Goal: Task Accomplishment & Management: Use online tool/utility

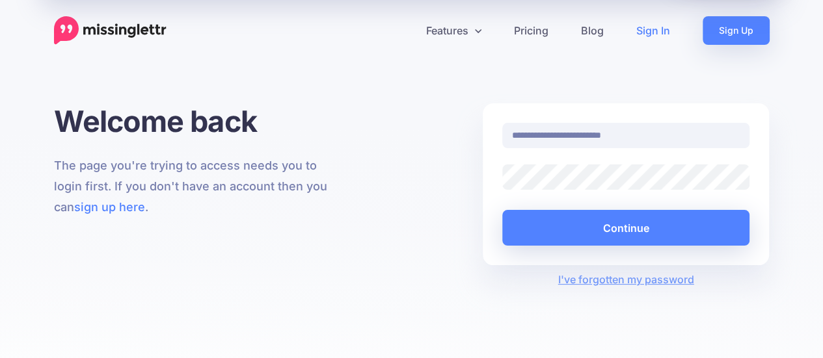
type input "**********"
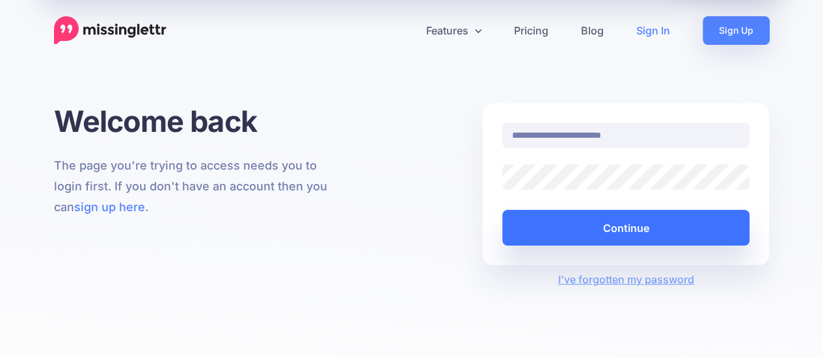
click at [647, 230] on button "Continue" at bounding box center [626, 228] width 248 height 36
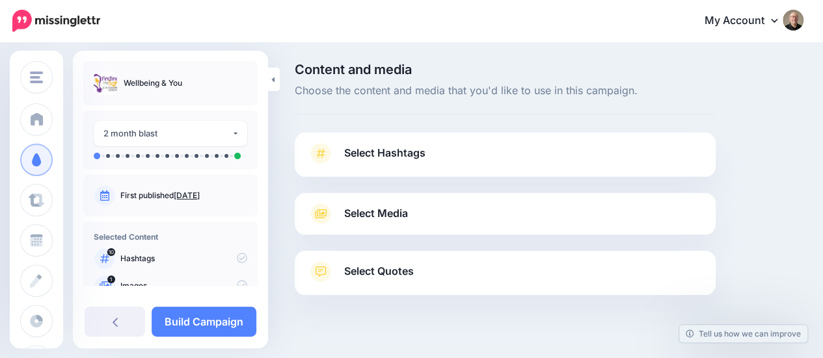
click at [395, 152] on span "Select Hashtags" at bounding box center [384, 153] width 81 height 18
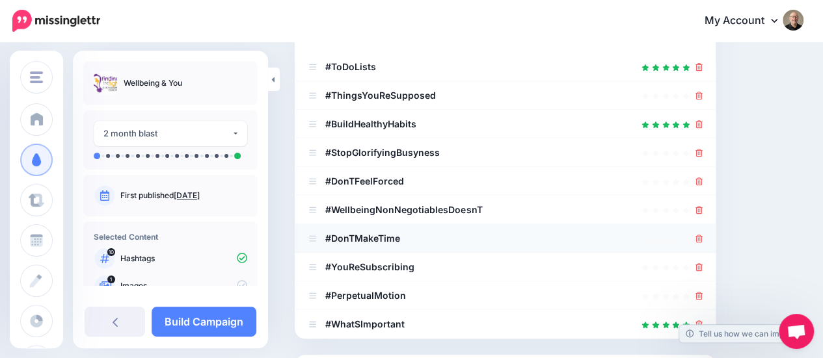
scroll to position [260, 0]
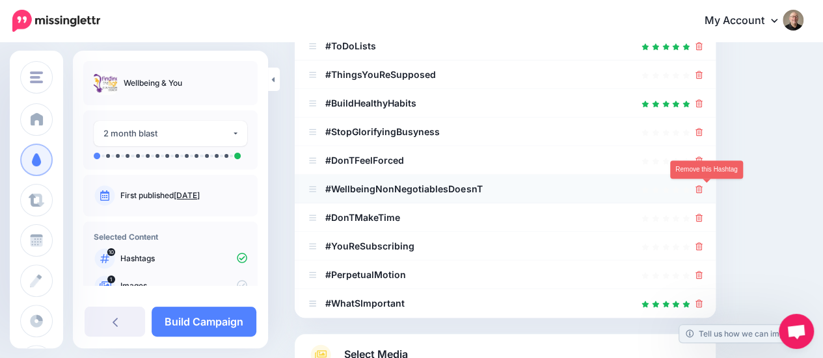
click at [703, 191] on icon at bounding box center [698, 189] width 7 height 8
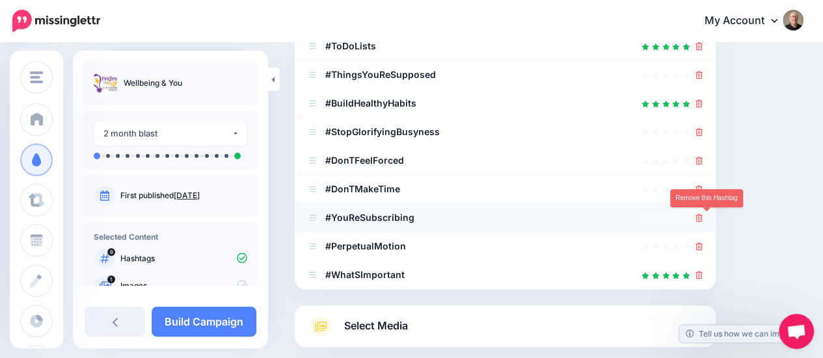
click at [703, 217] on icon at bounding box center [698, 218] width 7 height 8
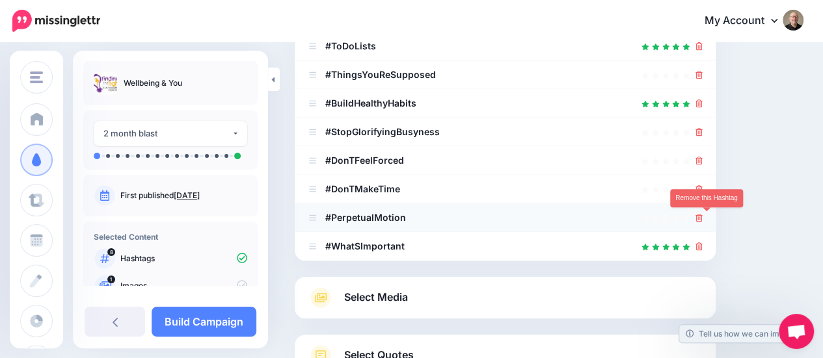
click at [703, 217] on icon at bounding box center [698, 218] width 7 height 8
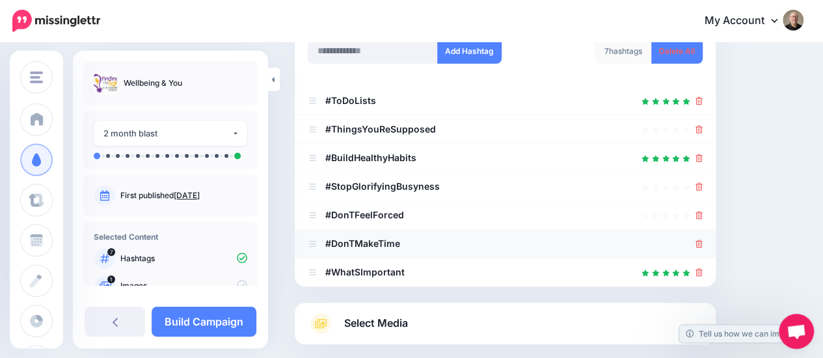
scroll to position [130, 0]
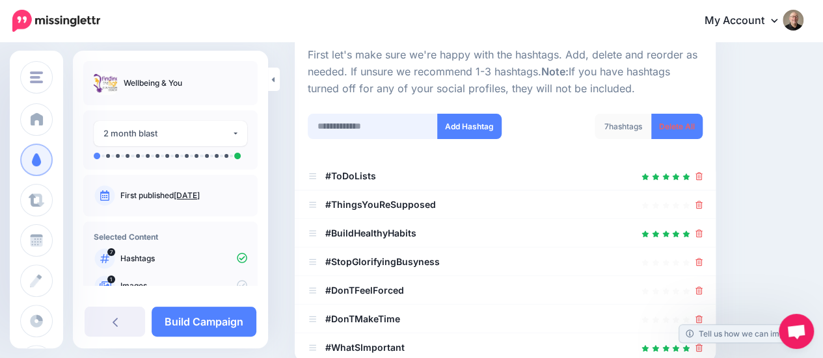
click at [327, 129] on input "text" at bounding box center [373, 126] width 130 height 25
type input "**********"
click at [479, 123] on button "Add Hashtag" at bounding box center [469, 126] width 64 height 25
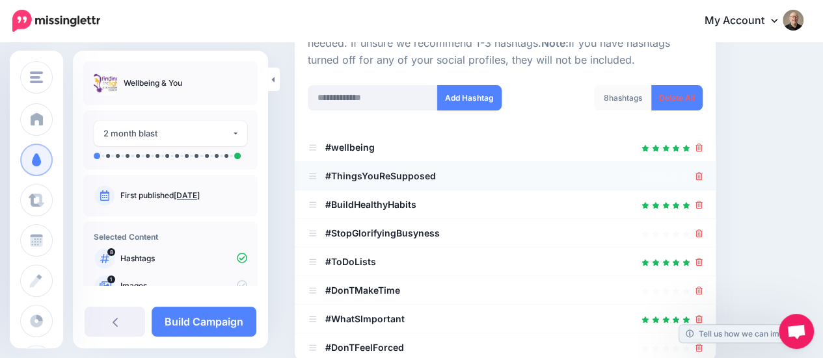
scroll to position [161, 0]
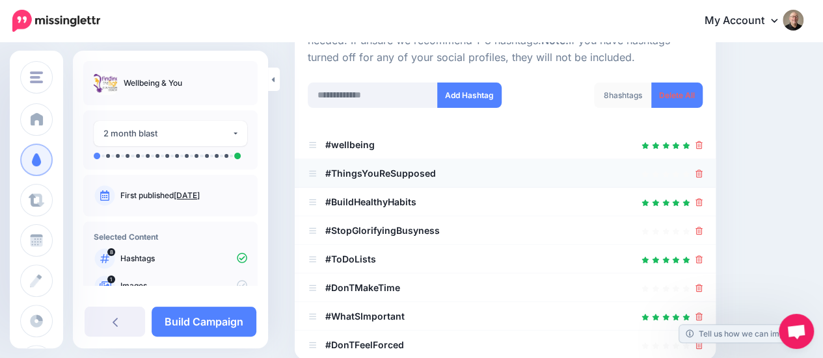
click at [703, 174] on icon at bounding box center [698, 174] width 7 height 8
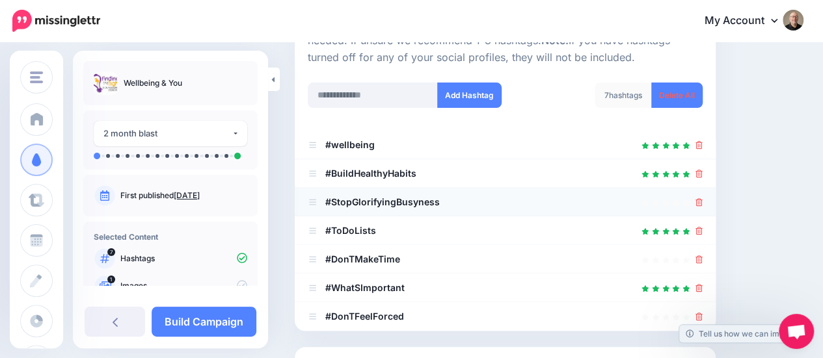
click at [703, 204] on icon at bounding box center [698, 202] width 7 height 8
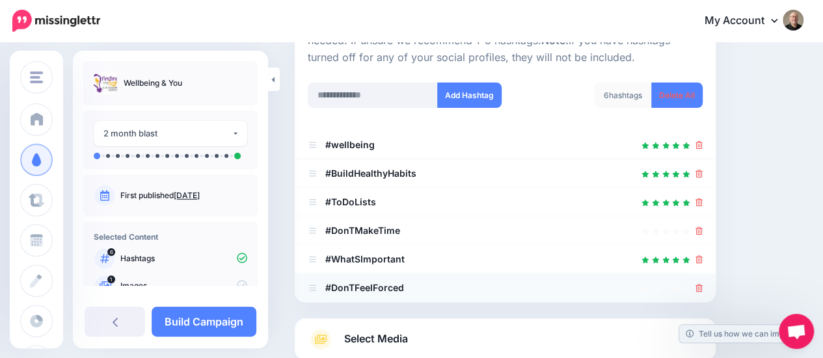
click at [703, 286] on icon at bounding box center [698, 288] width 7 height 8
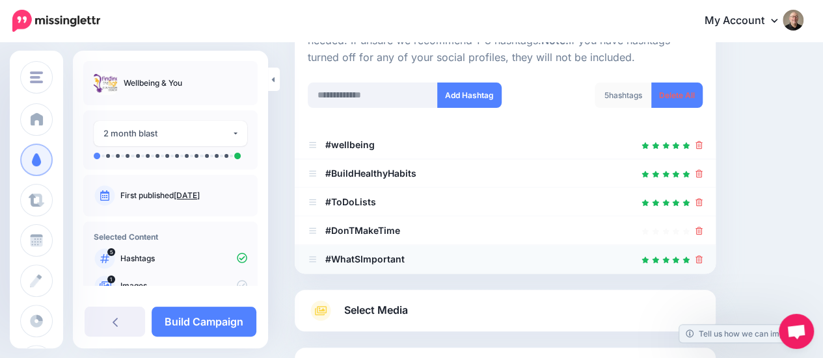
click at [703, 260] on icon at bounding box center [698, 260] width 7 height 8
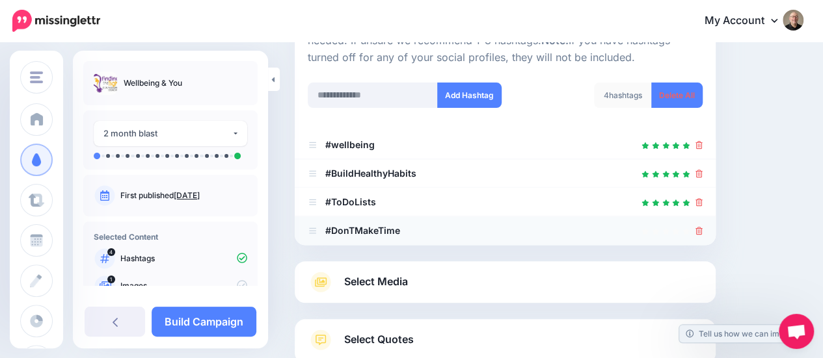
click at [703, 230] on icon at bounding box center [698, 231] width 7 height 8
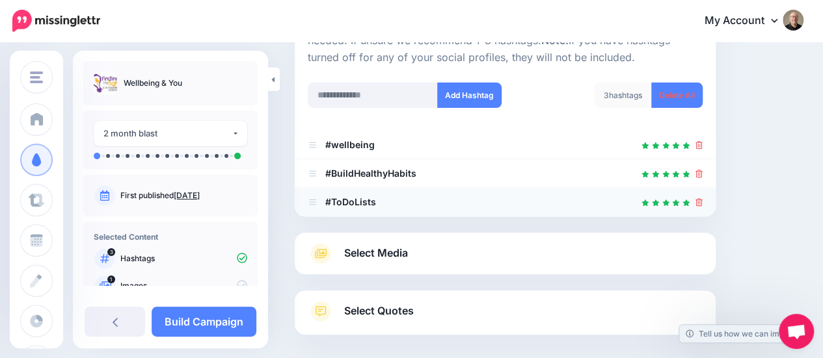
click at [703, 204] on icon at bounding box center [698, 202] width 7 height 8
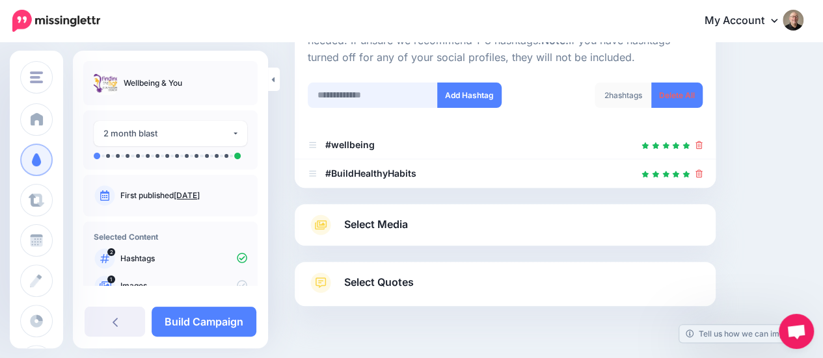
click at [356, 94] on input "text" at bounding box center [373, 95] width 130 height 25
type input "*********"
click at [464, 95] on button "Add Hashtag" at bounding box center [469, 95] width 64 height 25
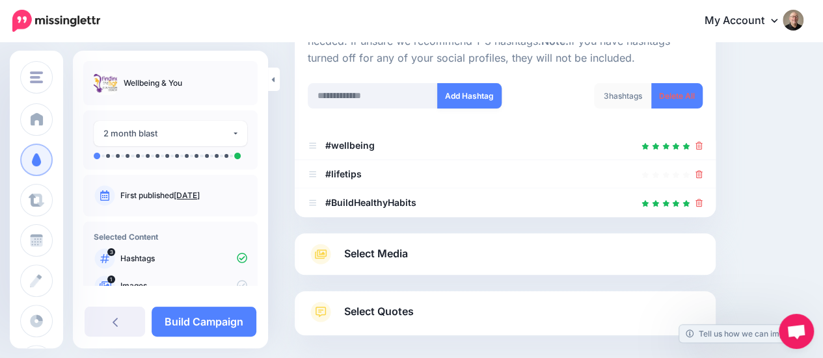
scroll to position [92, 0]
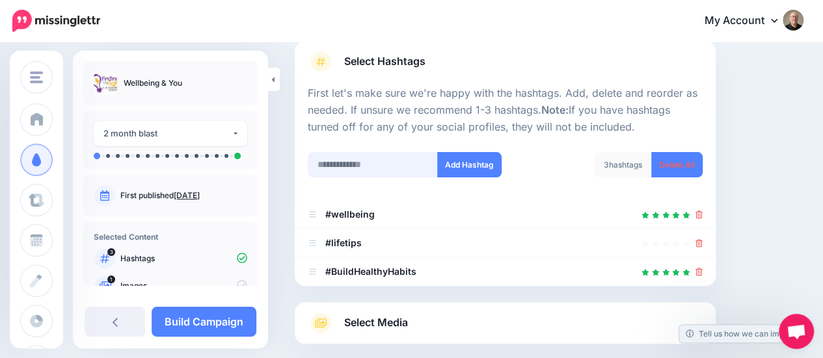
click at [341, 162] on input "text" at bounding box center [373, 164] width 130 height 25
type input "*****"
click at [458, 173] on button "Add Hashtag" at bounding box center [469, 164] width 64 height 25
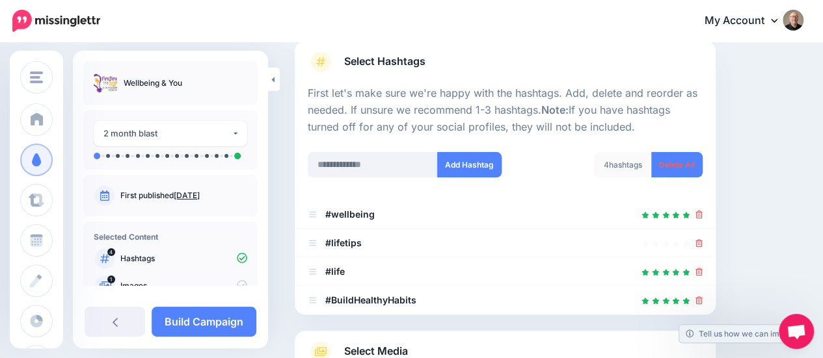
scroll to position [250, 0]
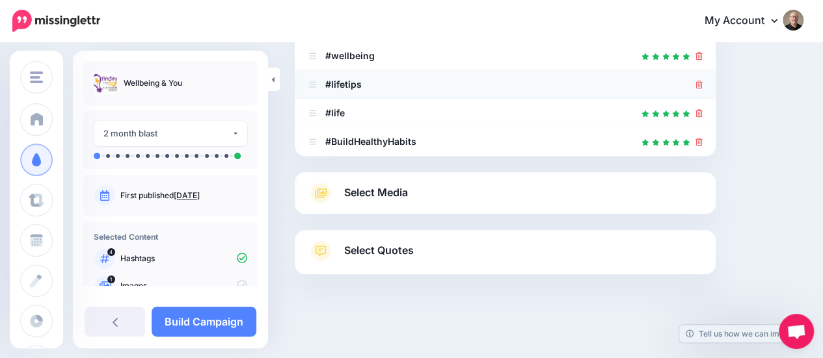
click at [703, 83] on icon at bounding box center [698, 85] width 7 height 8
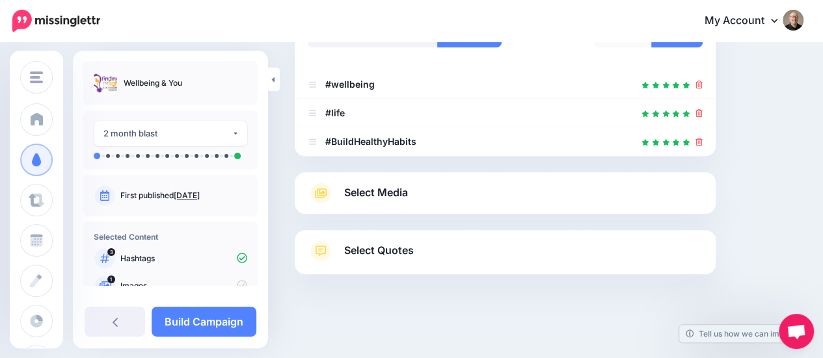
click at [396, 192] on span "Select Media" at bounding box center [376, 193] width 64 height 18
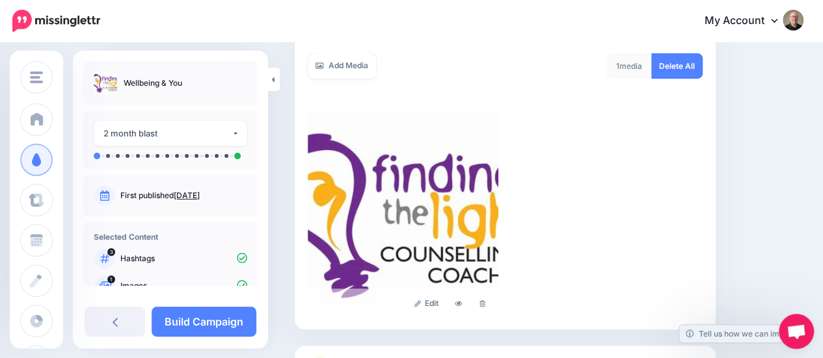
scroll to position [157, 0]
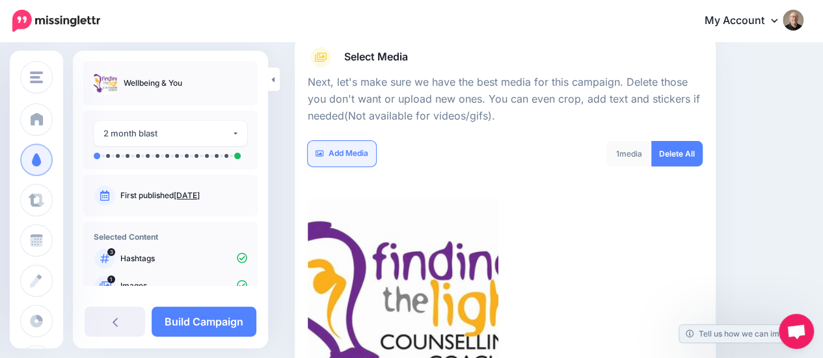
click at [351, 154] on link "Add Media" at bounding box center [342, 153] width 68 height 25
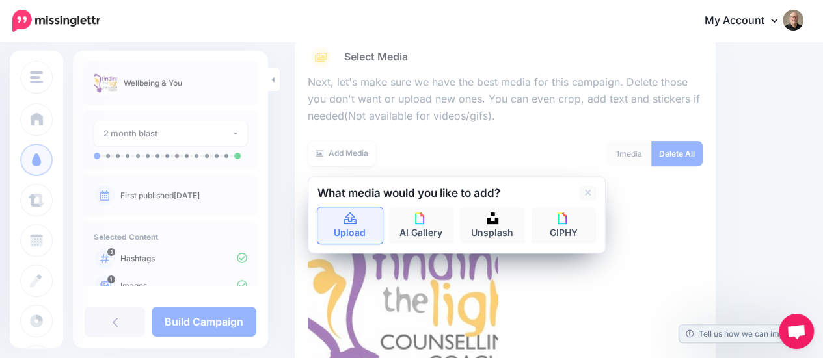
click at [351, 219] on icon at bounding box center [350, 219] width 15 height 12
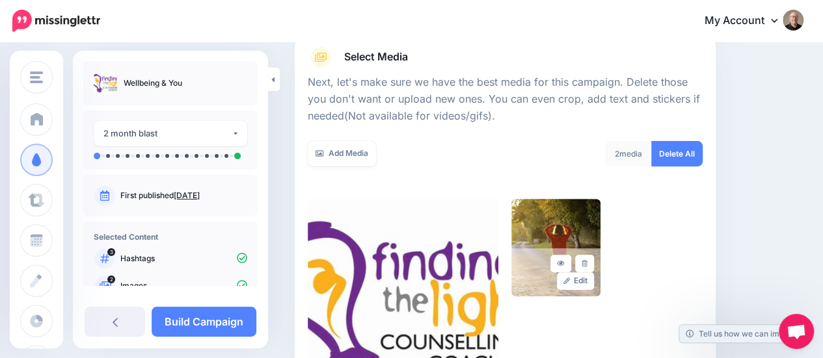
scroll to position [360, 0]
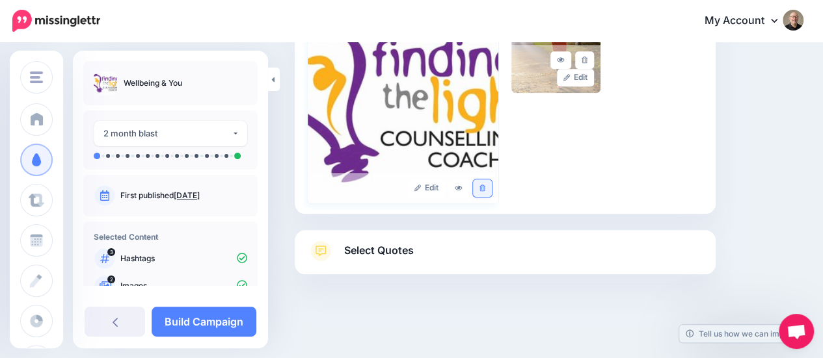
click at [485, 186] on icon at bounding box center [482, 188] width 6 height 7
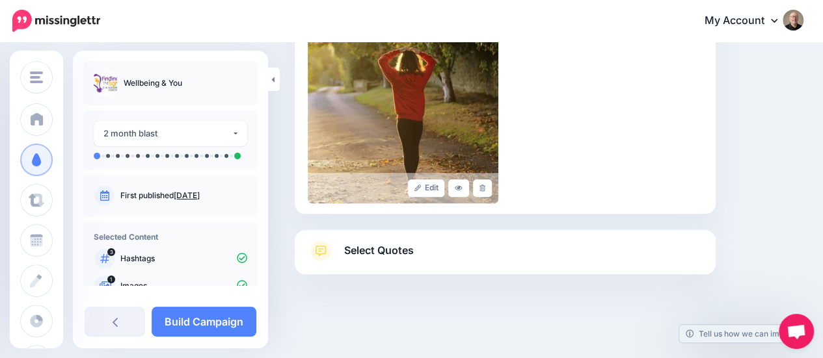
click at [370, 253] on span "Select Quotes" at bounding box center [379, 251] width 70 height 18
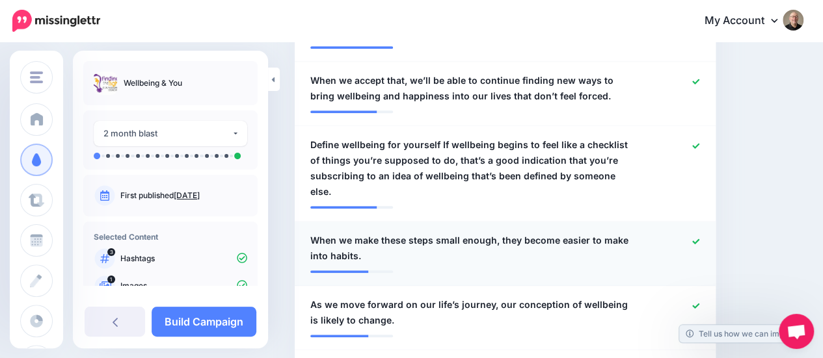
scroll to position [556, 0]
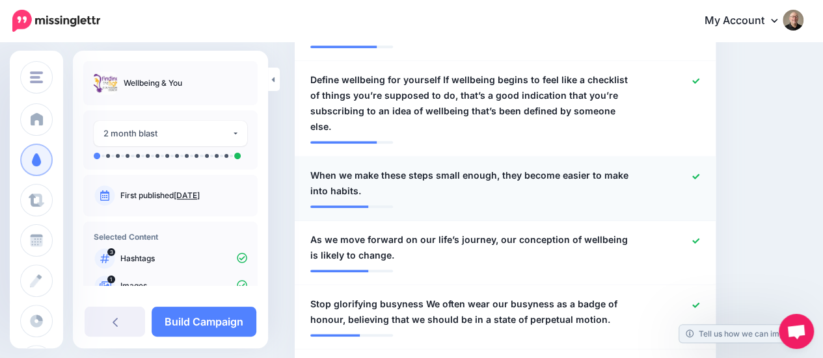
click at [699, 174] on icon at bounding box center [695, 176] width 7 height 5
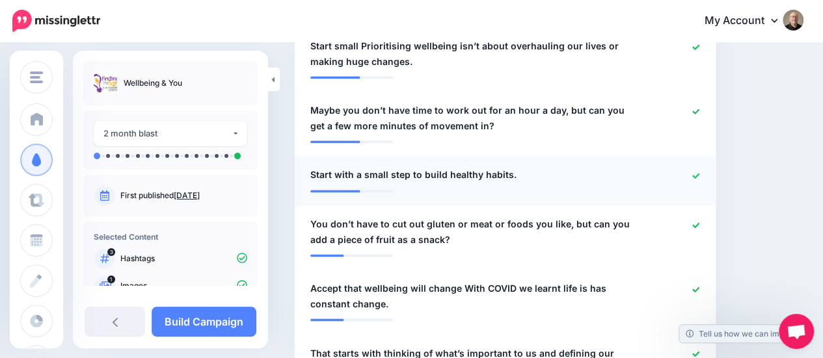
scroll to position [881, 0]
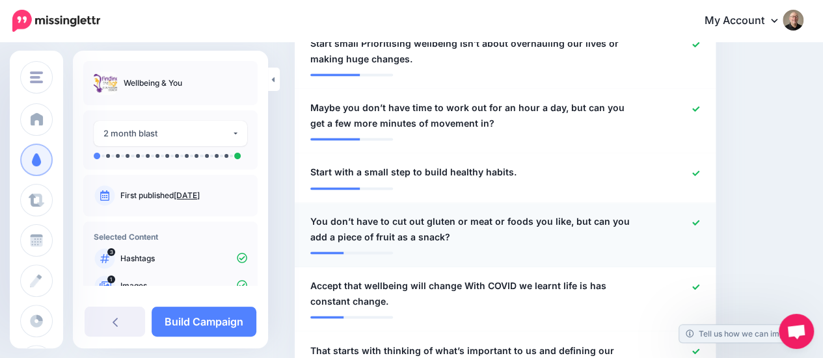
click at [699, 220] on icon at bounding box center [695, 222] width 7 height 5
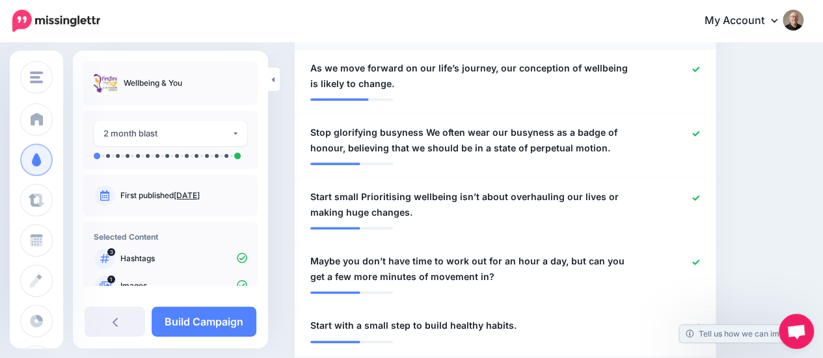
scroll to position [930, 0]
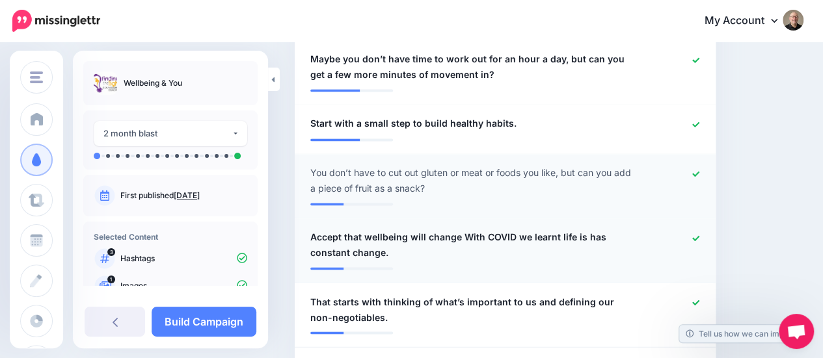
click at [699, 235] on icon at bounding box center [695, 237] width 7 height 5
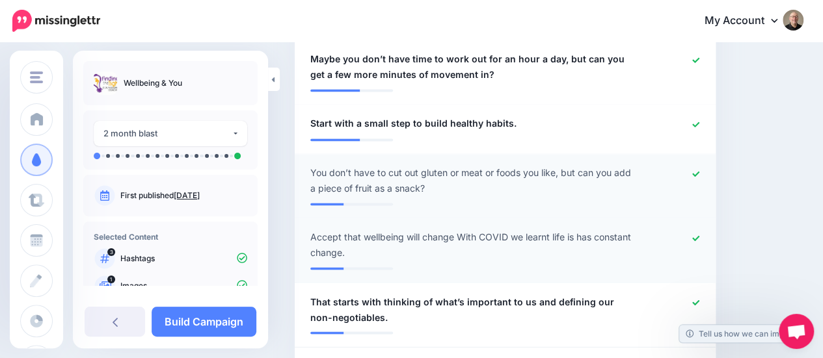
click at [699, 235] on icon at bounding box center [695, 238] width 7 height 7
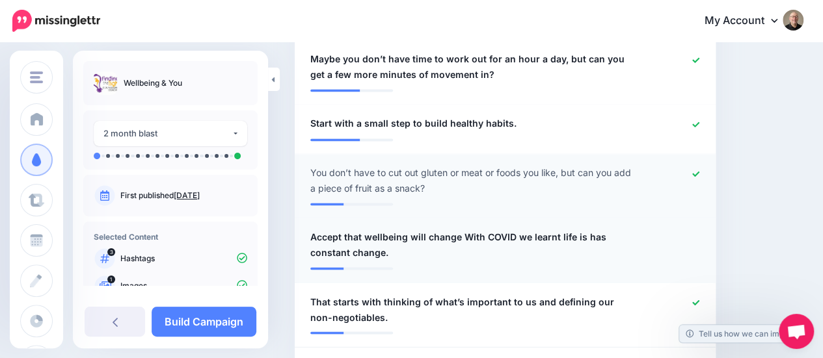
click at [699, 170] on icon at bounding box center [695, 173] width 7 height 7
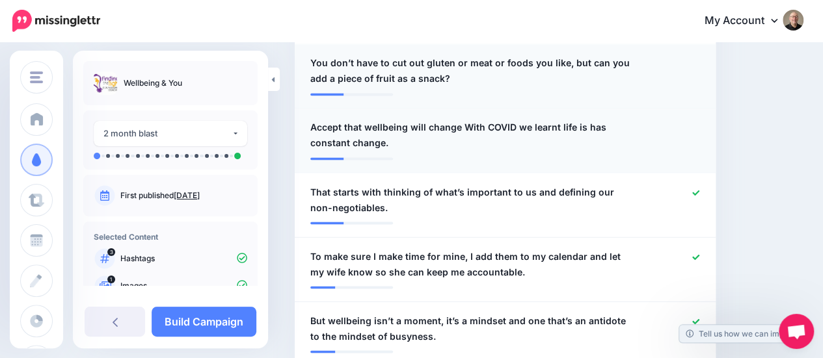
scroll to position [1060, 0]
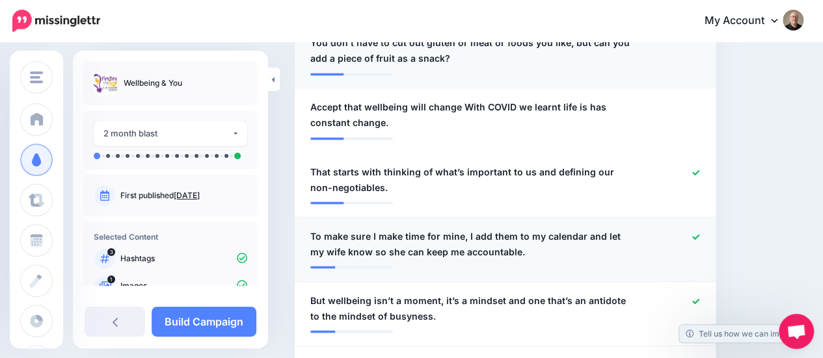
click at [699, 234] on icon at bounding box center [695, 237] width 7 height 7
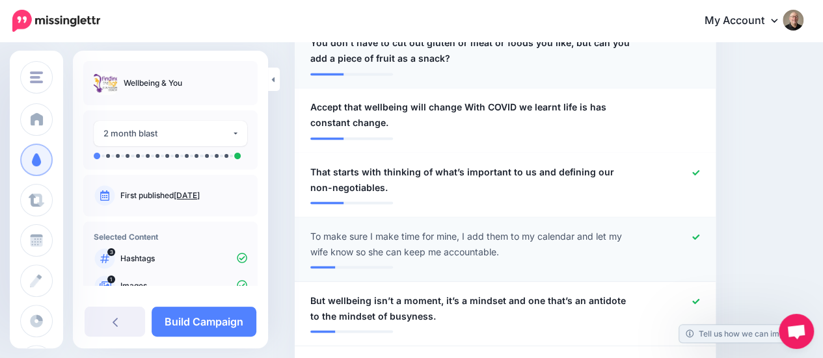
click at [699, 234] on icon at bounding box center [695, 236] width 7 height 5
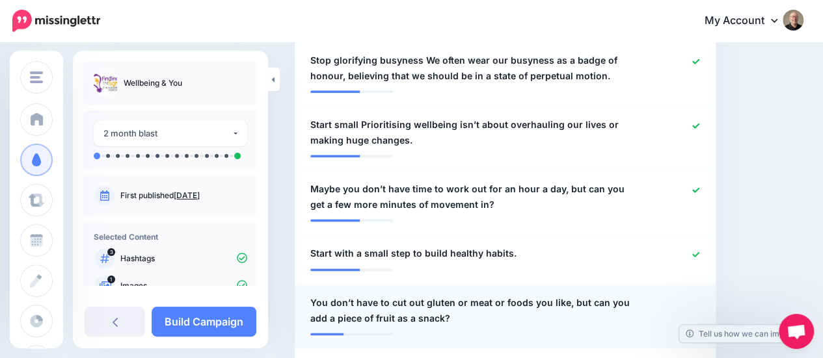
scroll to position [930, 0]
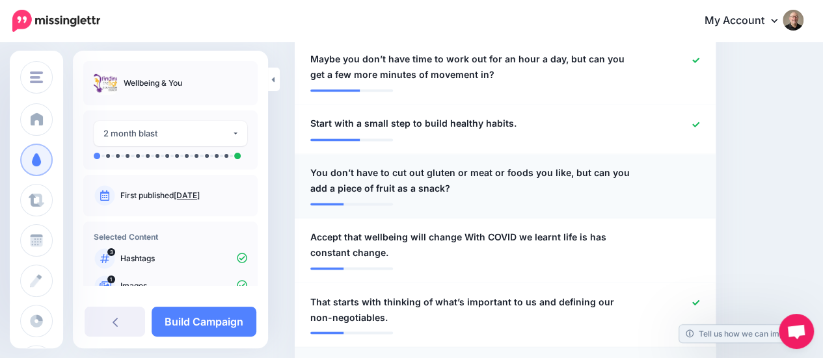
click at [695, 174] on div at bounding box center [675, 180] width 68 height 31
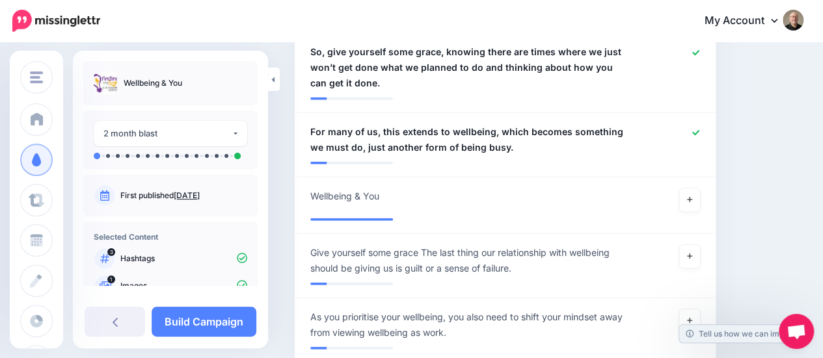
scroll to position [1515, 0]
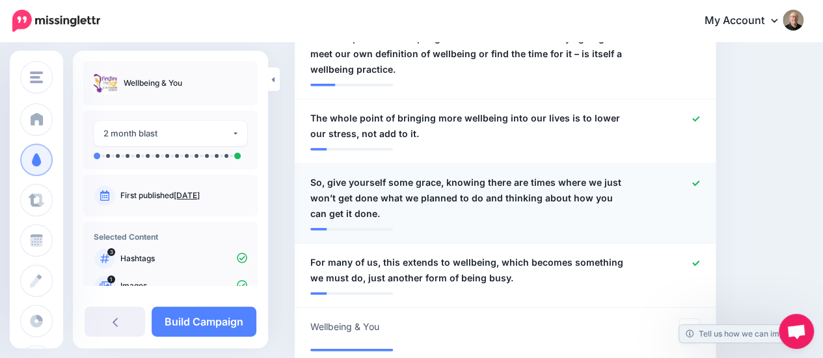
click at [699, 180] on icon at bounding box center [695, 183] width 7 height 7
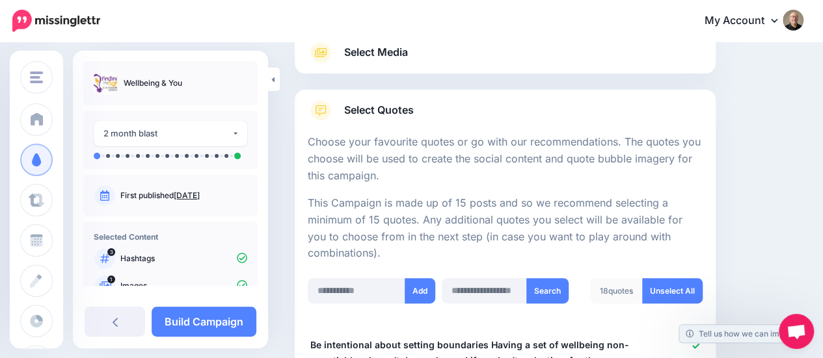
scroll to position [279, 0]
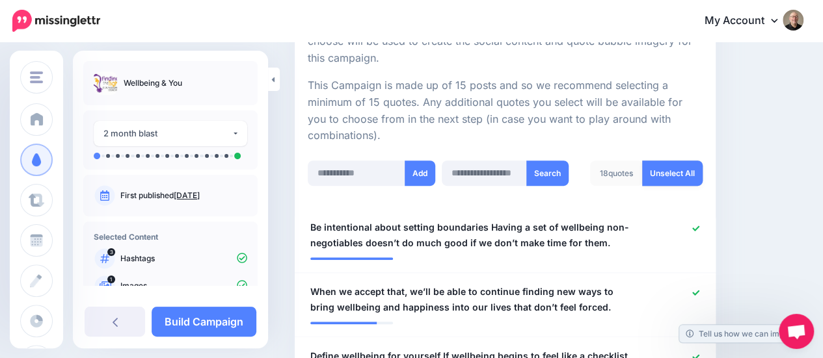
click at [671, 170] on link "Unselect All" at bounding box center [672, 173] width 60 height 25
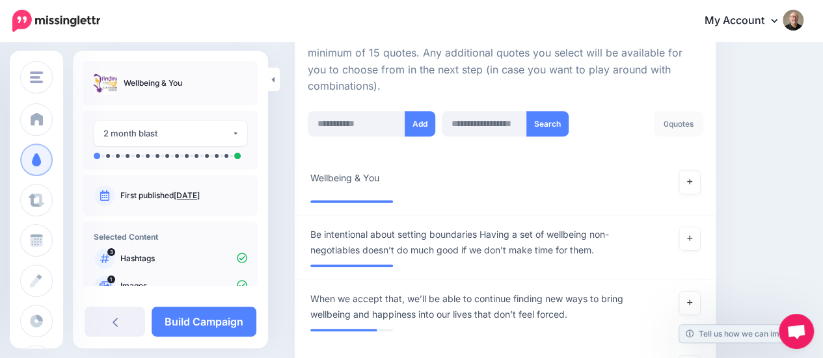
scroll to position [358, 0]
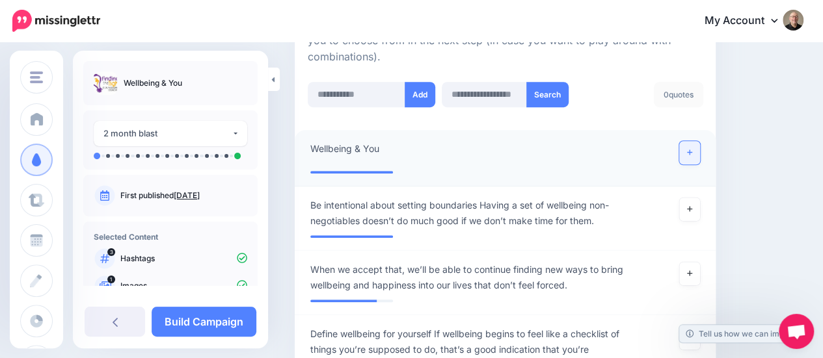
click at [692, 152] on icon at bounding box center [689, 152] width 5 height 7
click at [695, 208] on link at bounding box center [689, 209] width 21 height 23
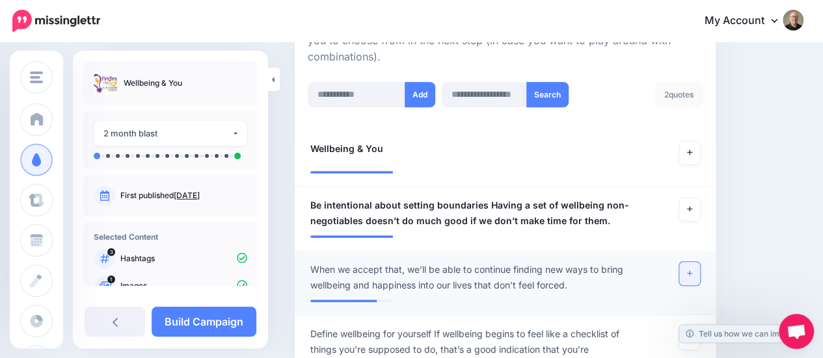
click at [692, 274] on icon at bounding box center [689, 273] width 5 height 7
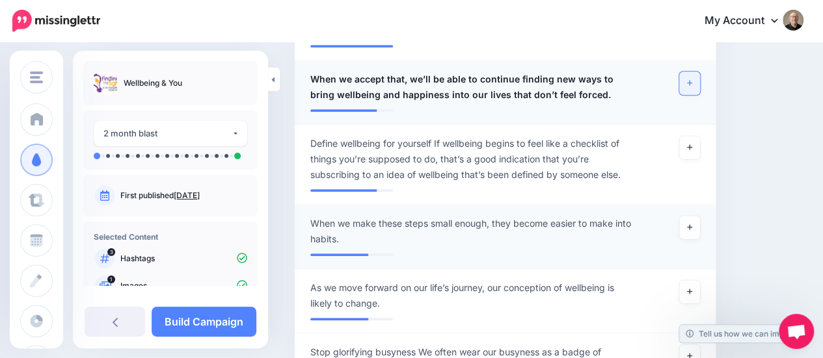
scroll to position [553, 0]
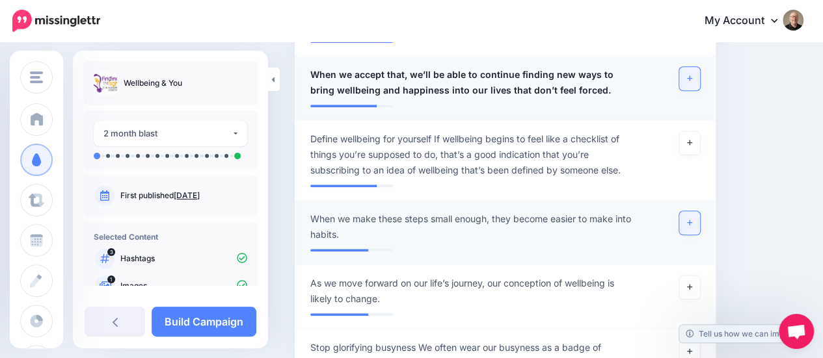
click at [692, 226] on icon at bounding box center [689, 222] width 5 height 7
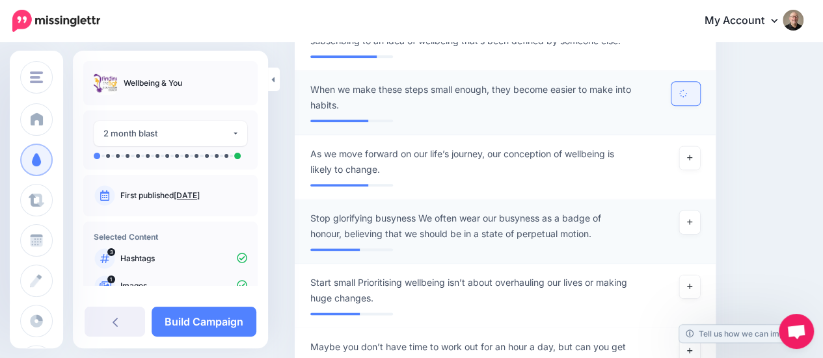
scroll to position [683, 0]
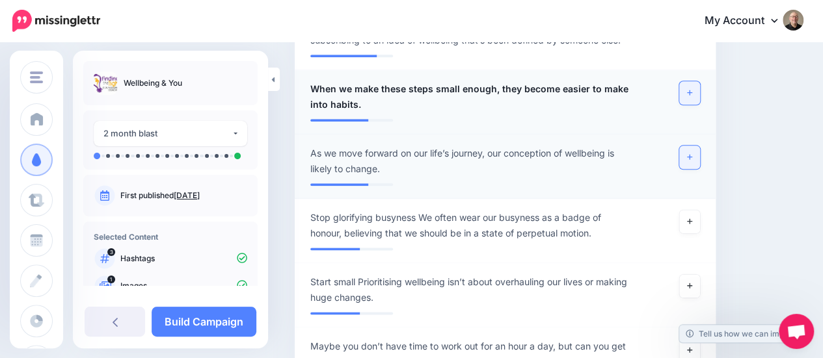
click at [695, 161] on link at bounding box center [689, 157] width 21 height 23
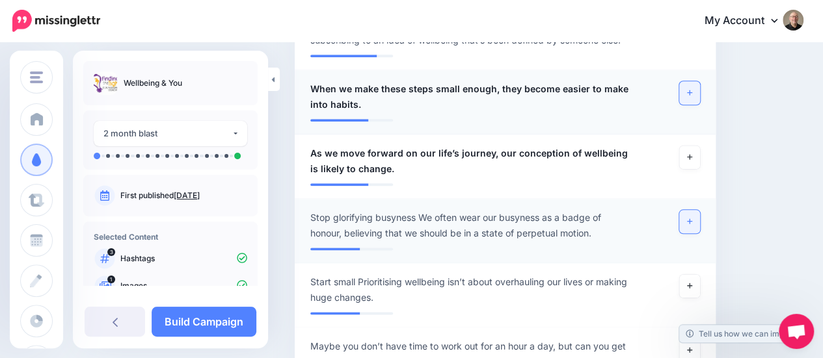
click at [692, 222] on icon at bounding box center [689, 221] width 5 height 7
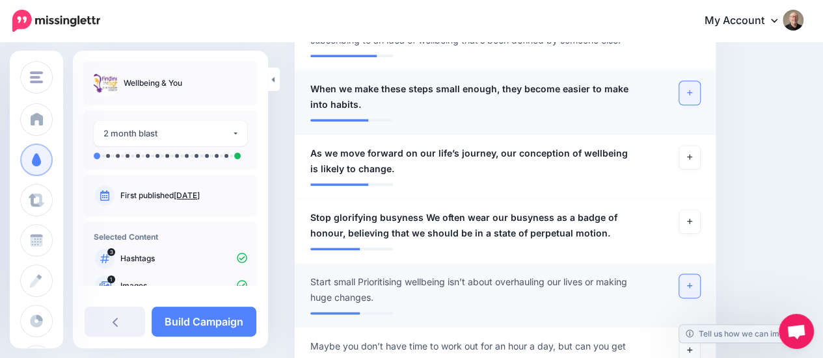
click at [695, 286] on link at bounding box center [689, 286] width 21 height 23
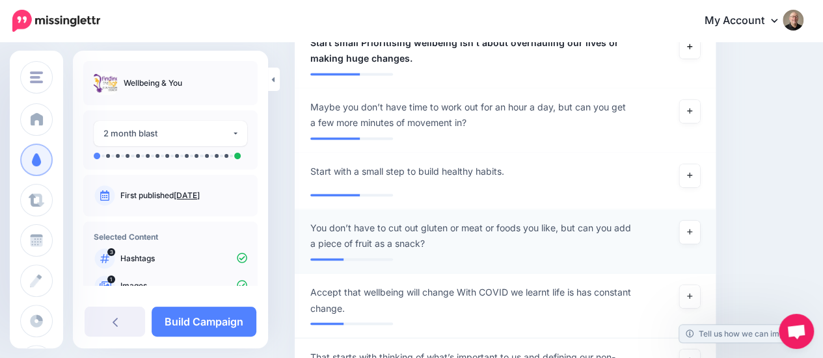
scroll to position [943, 0]
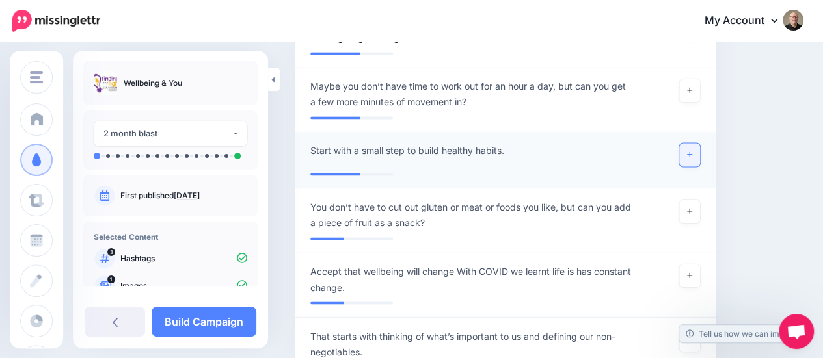
click at [692, 155] on icon at bounding box center [689, 154] width 5 height 5
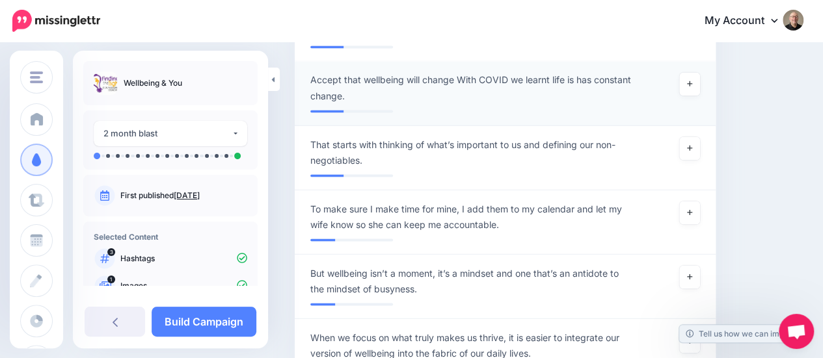
scroll to position [1138, 0]
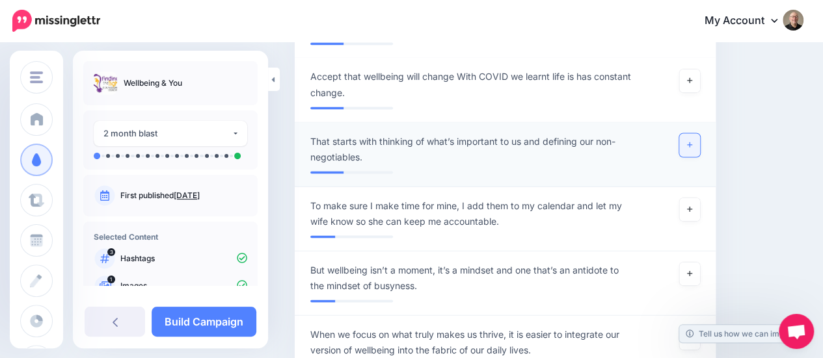
click at [693, 146] on link at bounding box center [689, 144] width 21 height 23
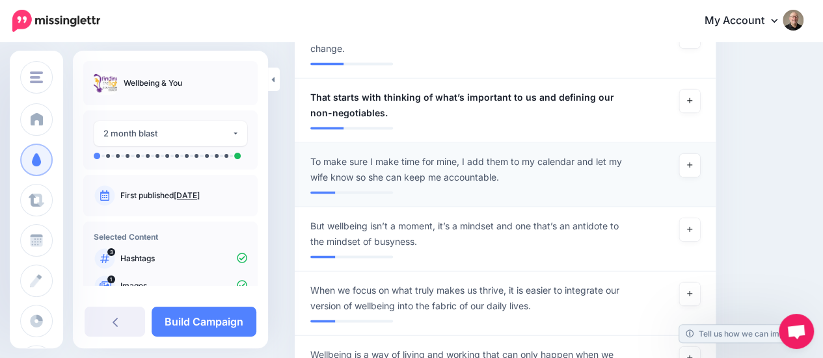
scroll to position [1203, 0]
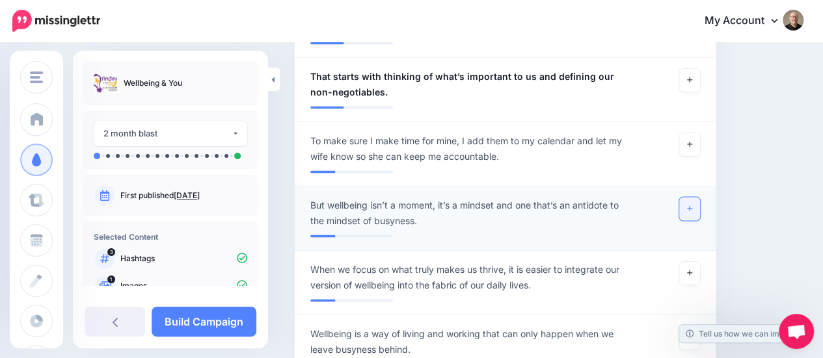
click at [693, 208] on link at bounding box center [689, 208] width 21 height 23
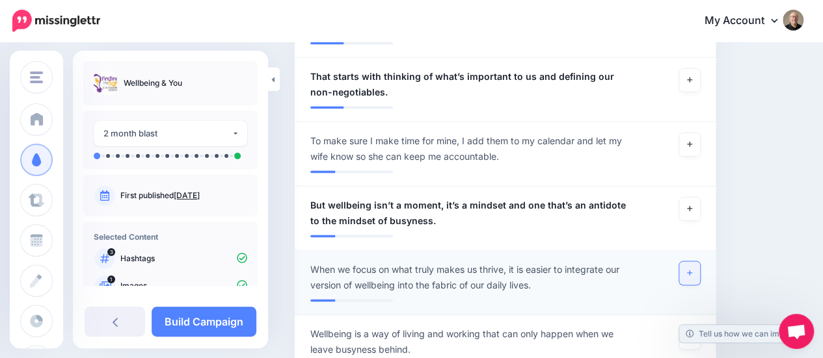
click at [692, 274] on icon at bounding box center [689, 272] width 5 height 7
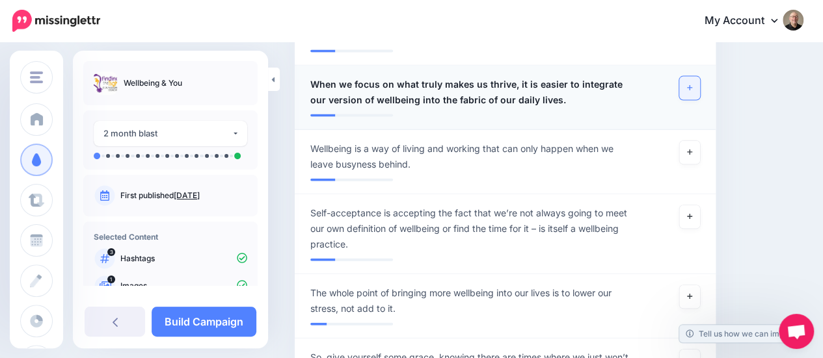
scroll to position [1399, 0]
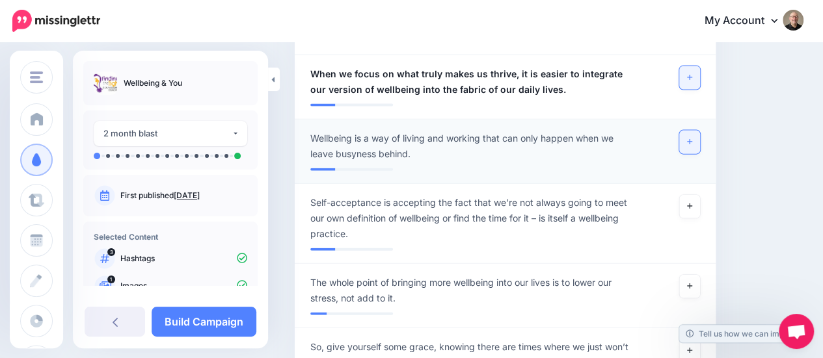
click at [695, 147] on link at bounding box center [689, 142] width 21 height 23
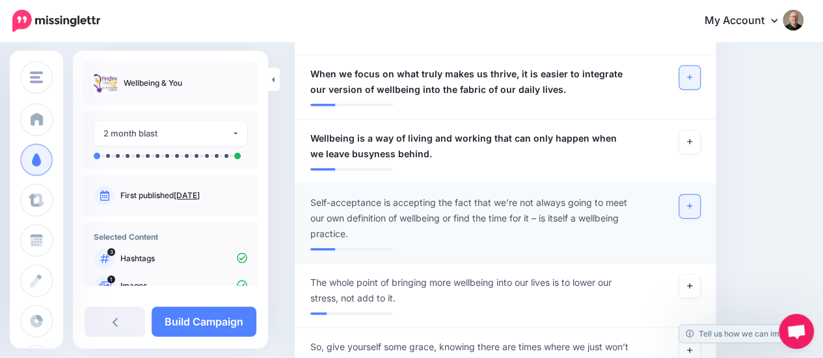
click at [692, 208] on icon at bounding box center [689, 206] width 5 height 7
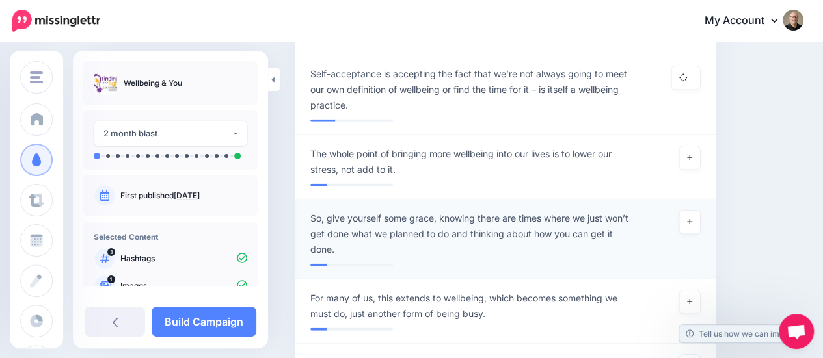
scroll to position [1529, 0]
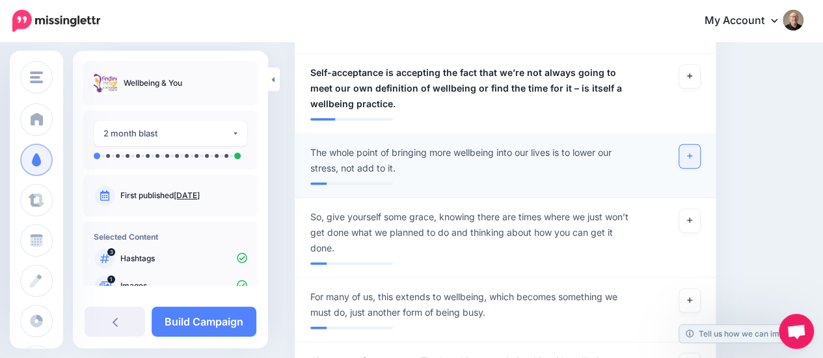
click at [697, 164] on link at bounding box center [689, 156] width 21 height 23
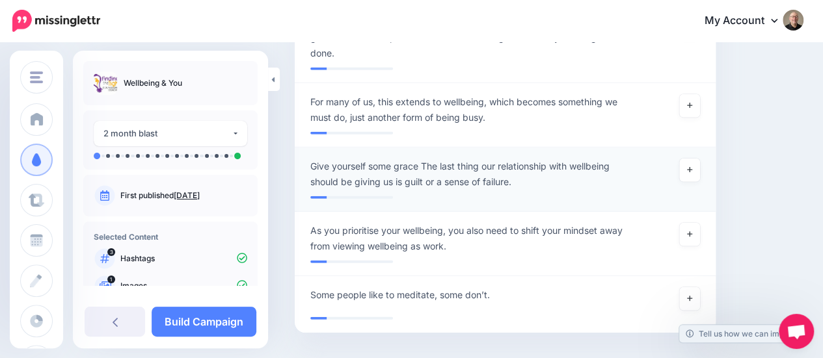
scroll to position [1782, 0]
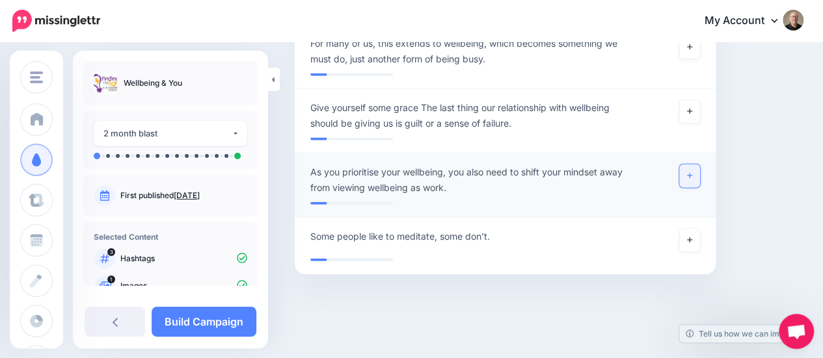
click at [692, 176] on icon at bounding box center [689, 175] width 5 height 7
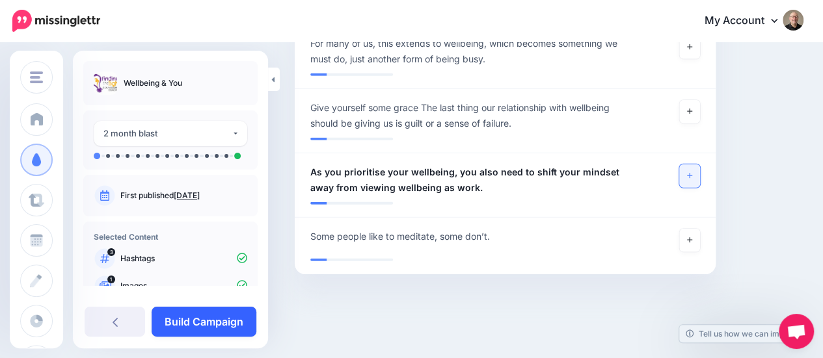
click at [217, 319] on link "Build Campaign" at bounding box center [204, 322] width 105 height 30
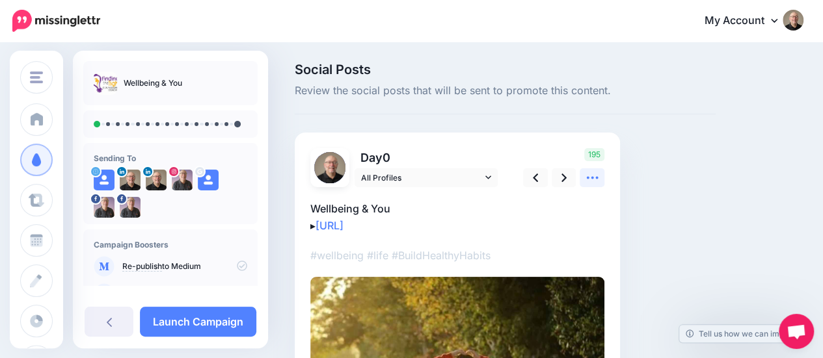
click at [590, 177] on icon at bounding box center [592, 178] width 14 height 14
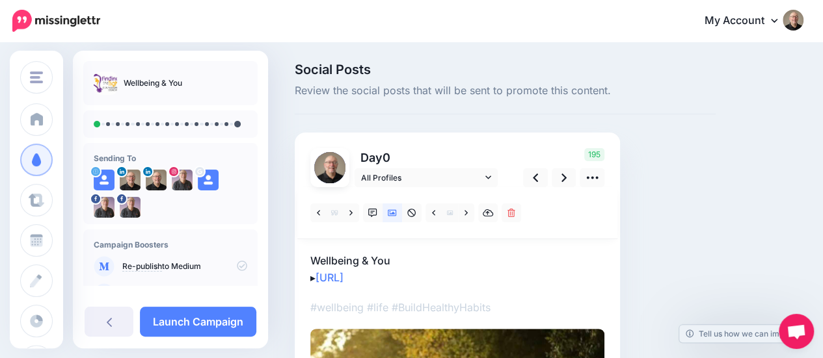
click at [562, 176] on icon at bounding box center [563, 178] width 5 height 14
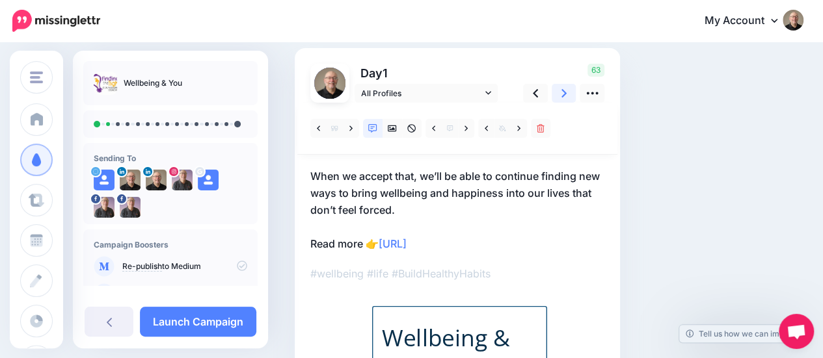
scroll to position [65, 0]
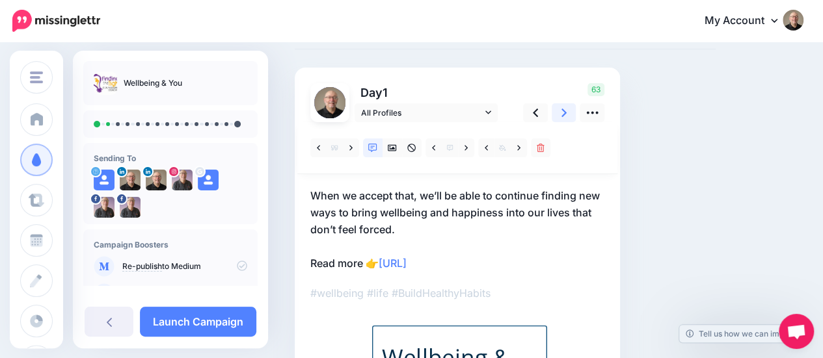
click at [561, 109] on icon at bounding box center [563, 113] width 5 height 14
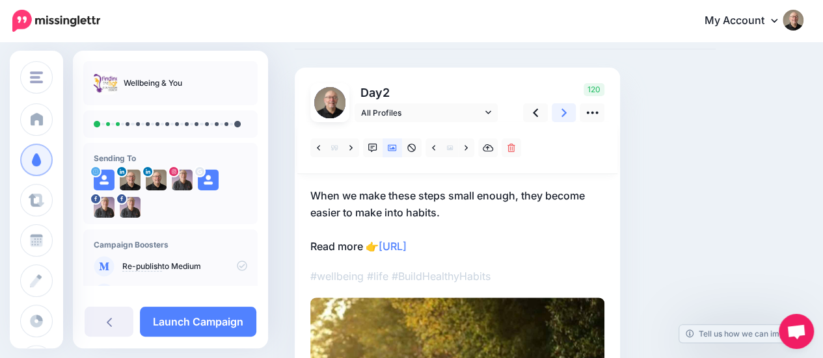
click at [559, 109] on link at bounding box center [564, 112] width 25 height 19
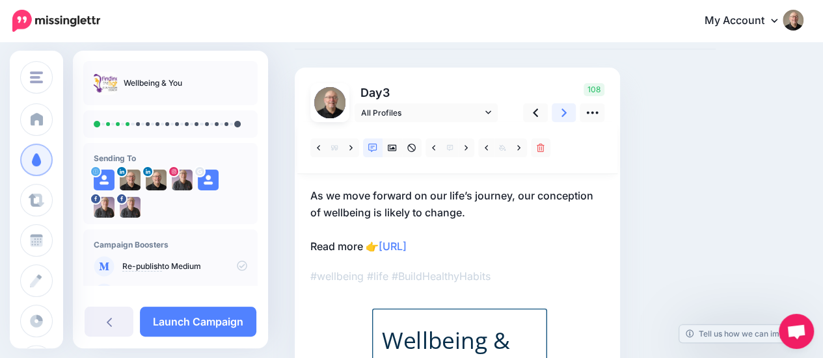
click at [559, 109] on link at bounding box center [564, 112] width 25 height 19
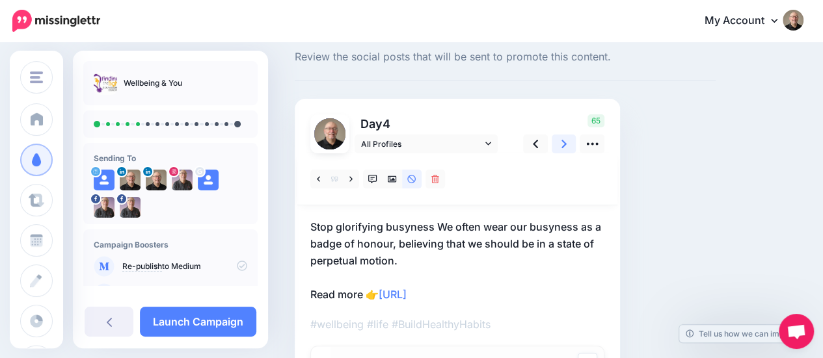
scroll to position [3, 0]
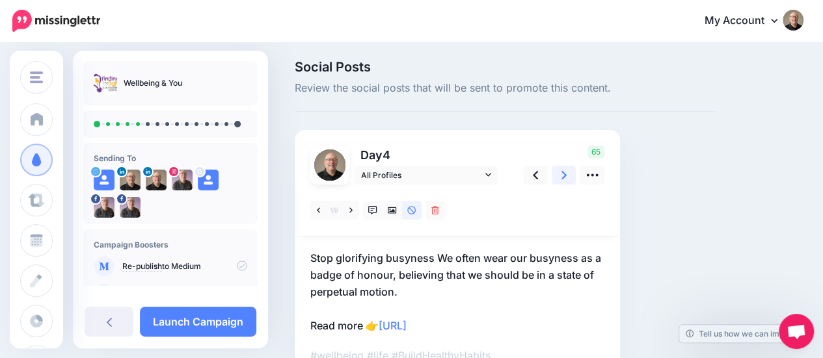
click at [568, 174] on link at bounding box center [564, 175] width 25 height 19
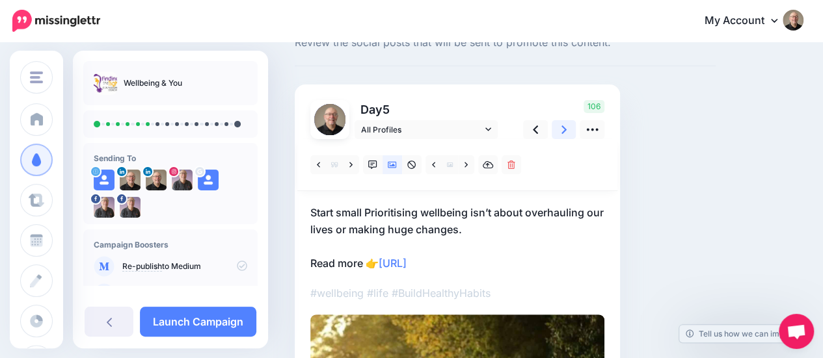
scroll to position [68, 0]
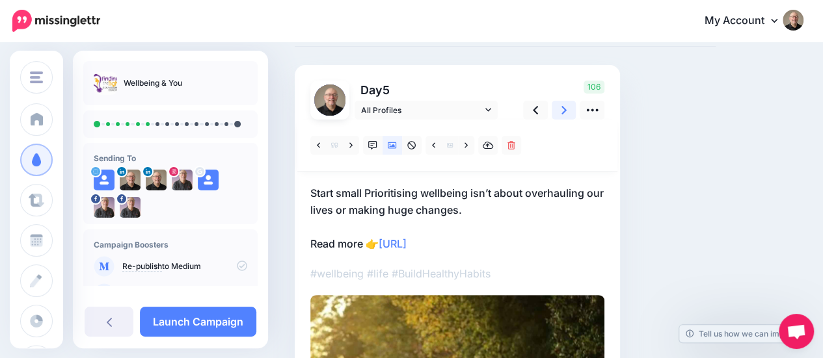
click at [563, 111] on icon at bounding box center [563, 110] width 5 height 8
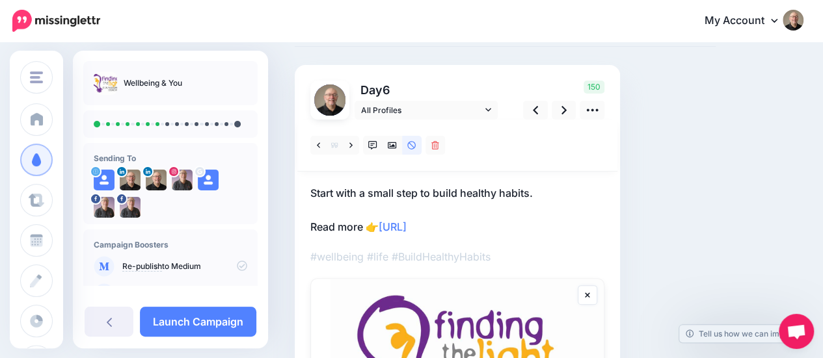
click at [590, 297] on link at bounding box center [588, 296] width 20 height 20
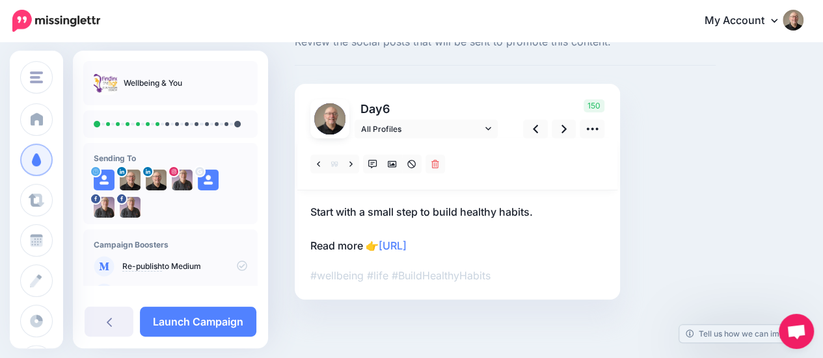
scroll to position [48, 0]
click at [561, 131] on icon at bounding box center [563, 130] width 5 height 14
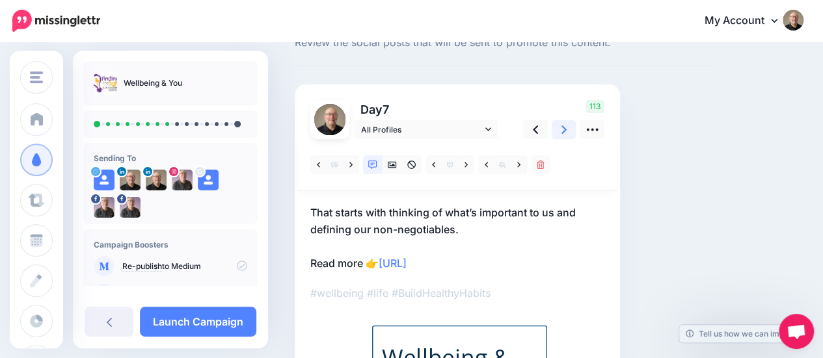
click at [562, 131] on icon at bounding box center [563, 130] width 5 height 14
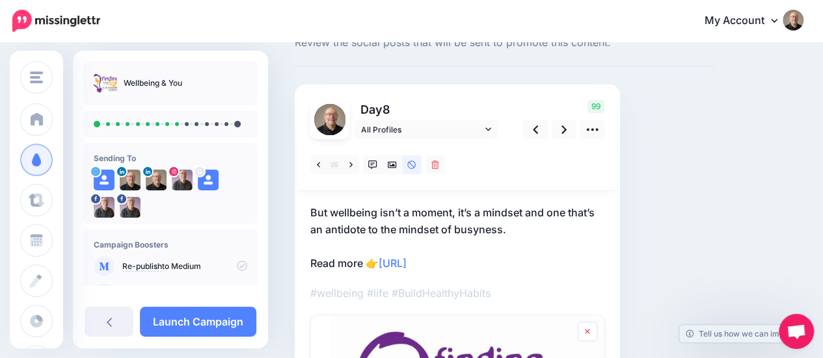
click at [588, 336] on link at bounding box center [588, 332] width 20 height 20
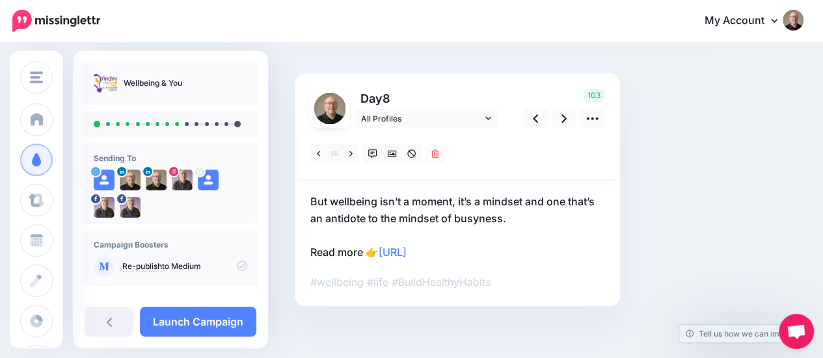
scroll to position [65, 0]
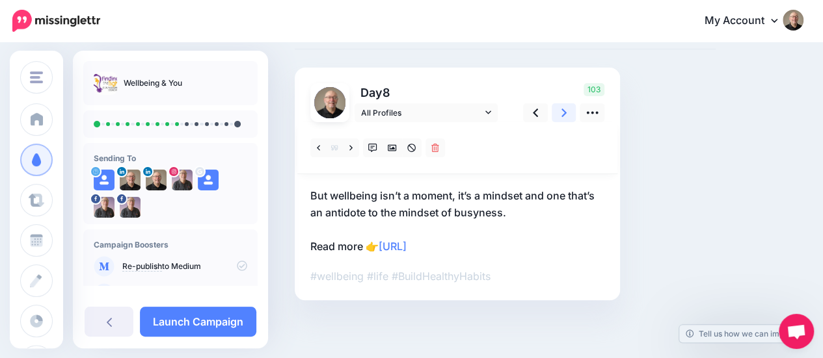
click at [565, 115] on icon at bounding box center [563, 113] width 5 height 14
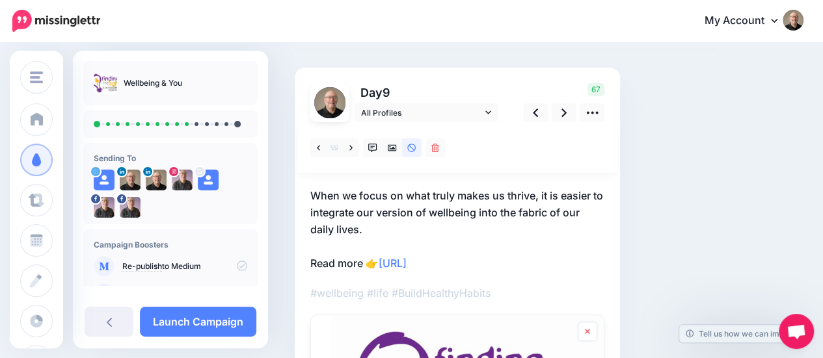
click at [587, 331] on icon at bounding box center [587, 331] width 5 height 5
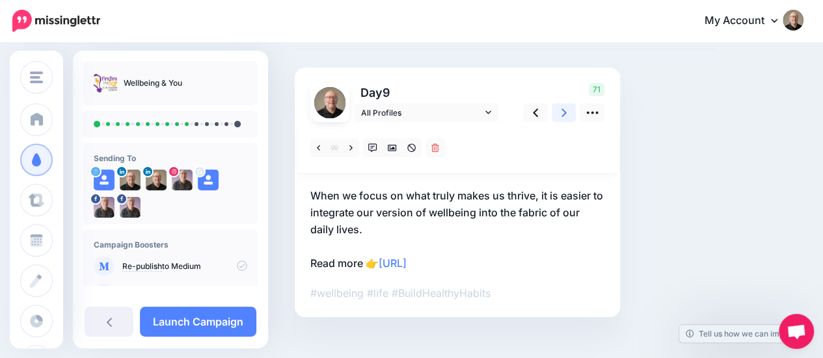
click at [559, 112] on link at bounding box center [564, 112] width 25 height 19
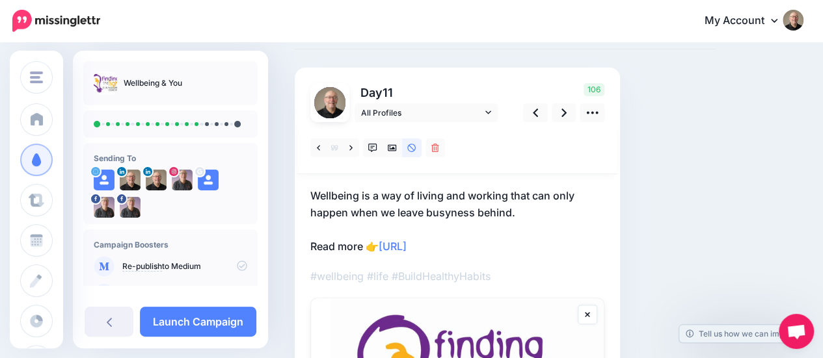
click at [588, 318] on link at bounding box center [588, 315] width 20 height 20
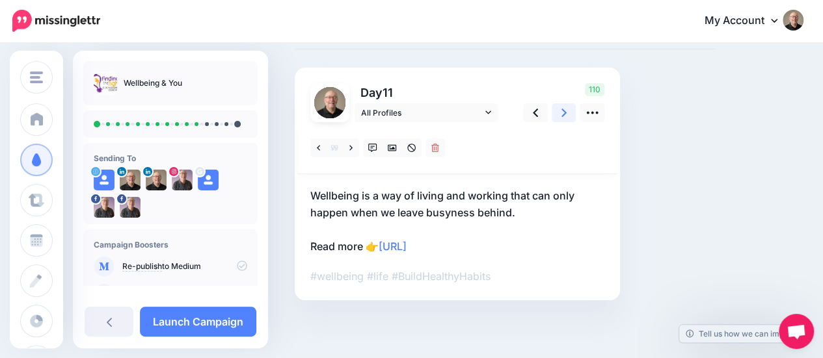
click at [567, 110] on link at bounding box center [564, 112] width 25 height 19
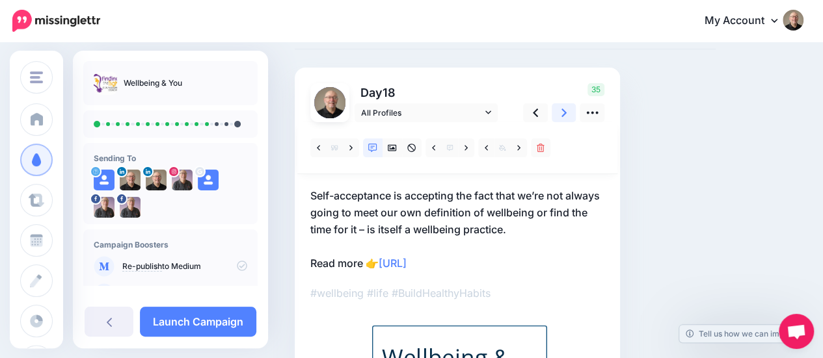
click at [567, 111] on link at bounding box center [564, 112] width 25 height 19
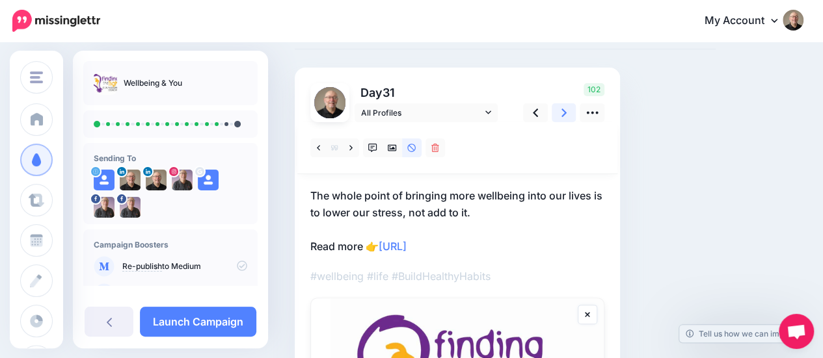
scroll to position [130, 0]
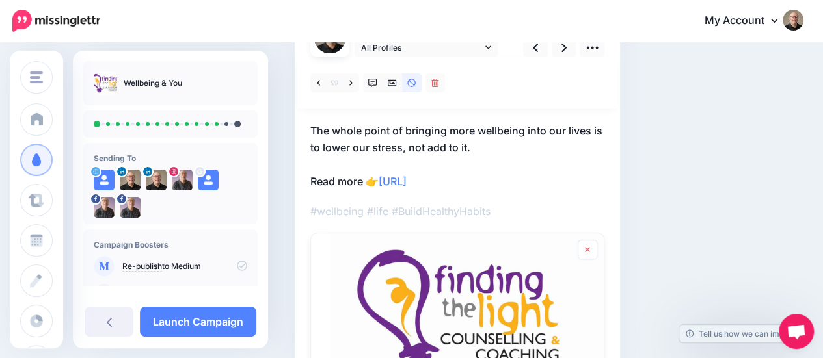
click at [589, 250] on icon at bounding box center [587, 249] width 5 height 5
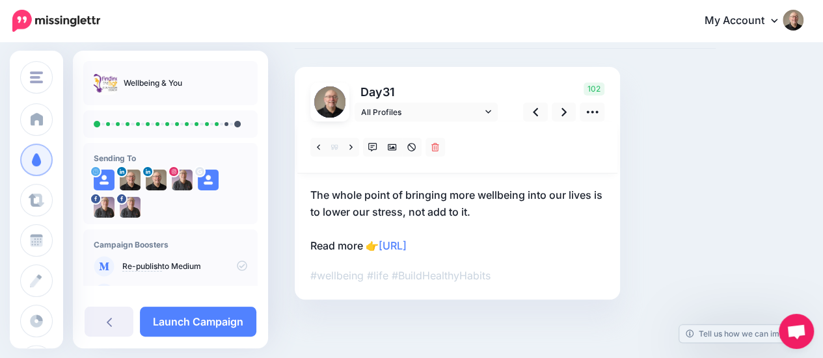
scroll to position [65, 0]
click at [559, 111] on link at bounding box center [564, 112] width 25 height 19
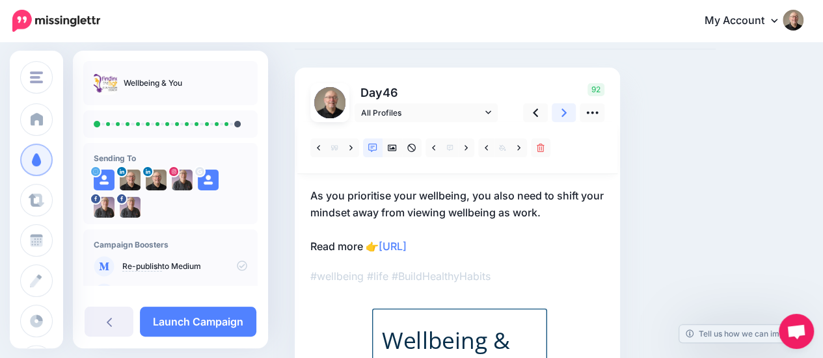
click at [559, 111] on link at bounding box center [564, 112] width 25 height 19
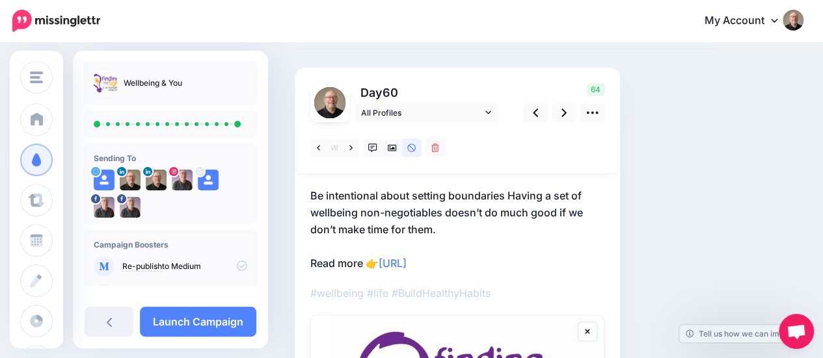
click at [588, 335] on link at bounding box center [588, 332] width 20 height 20
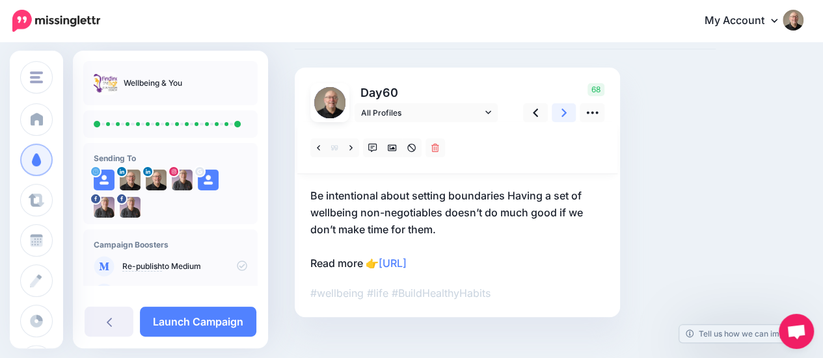
click at [565, 110] on icon at bounding box center [563, 113] width 5 height 14
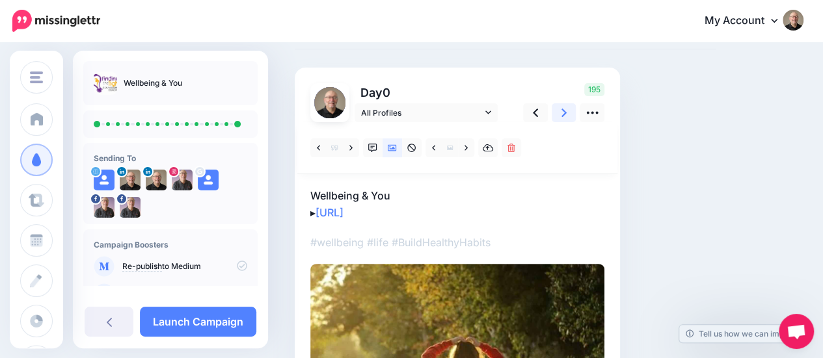
click at [564, 110] on icon at bounding box center [563, 113] width 5 height 8
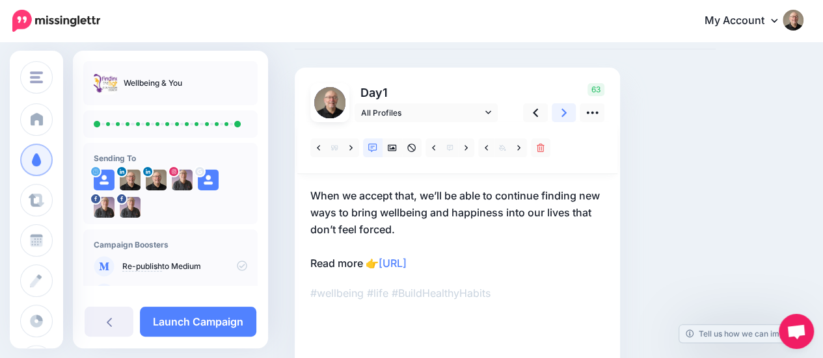
click at [563, 110] on icon at bounding box center [563, 113] width 5 height 8
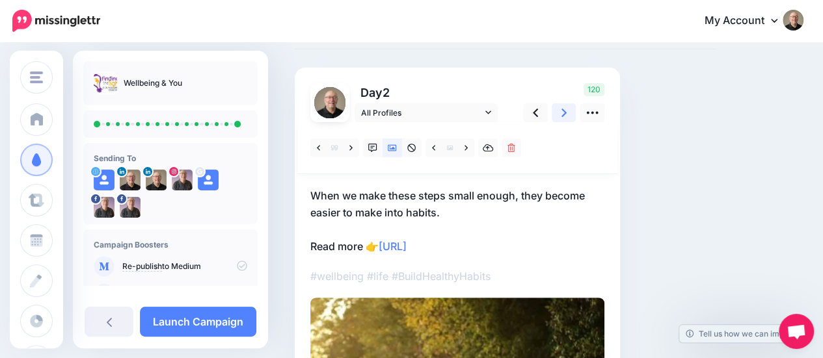
click at [563, 110] on icon at bounding box center [563, 113] width 5 height 8
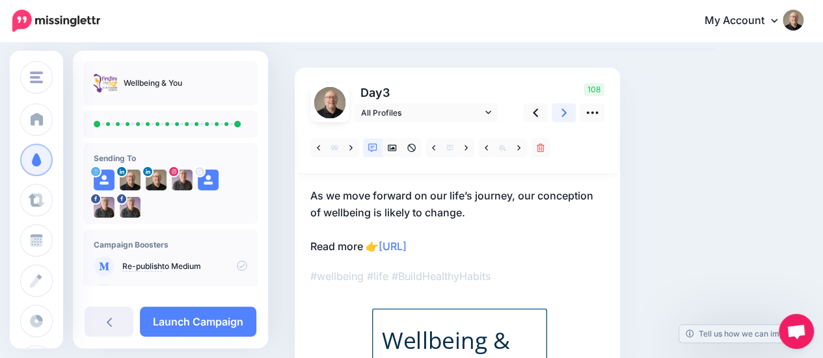
click at [563, 110] on icon at bounding box center [563, 113] width 5 height 8
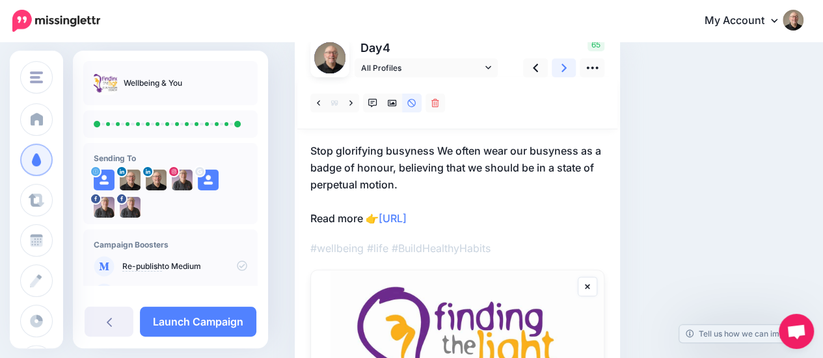
scroll to position [130, 0]
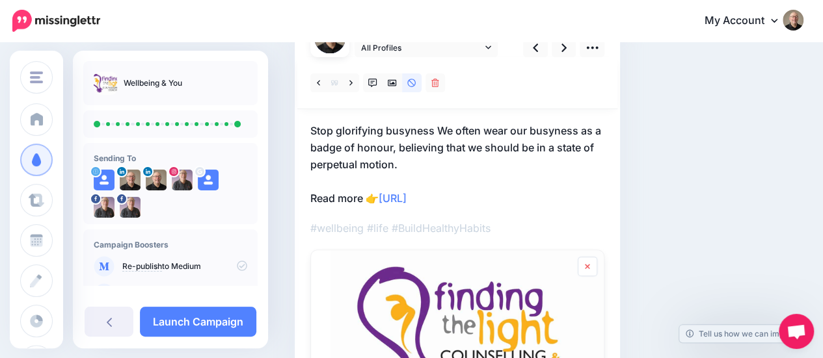
click at [587, 267] on icon at bounding box center [587, 267] width 5 height 8
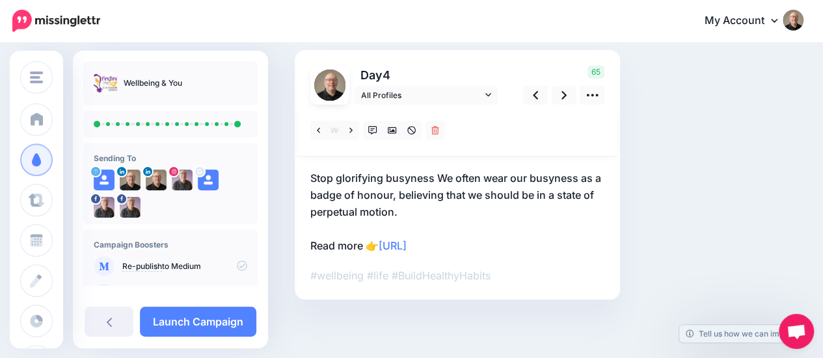
scroll to position [82, 0]
click at [563, 93] on icon at bounding box center [563, 96] width 5 height 8
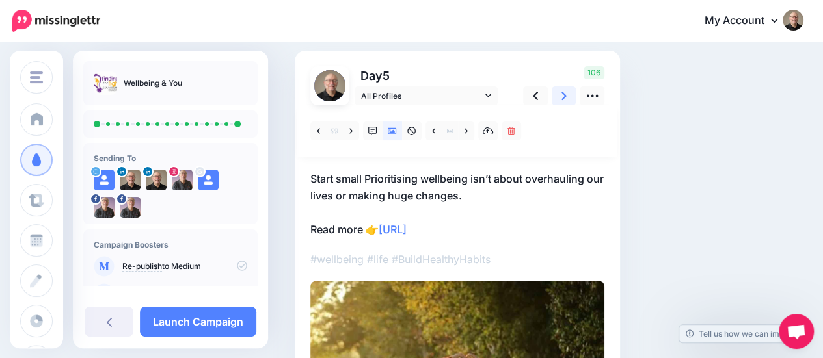
click at [563, 93] on icon at bounding box center [563, 96] width 5 height 8
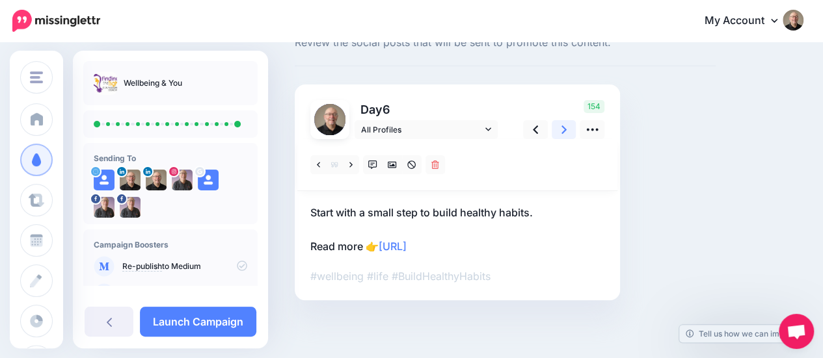
click at [560, 130] on link at bounding box center [564, 129] width 25 height 19
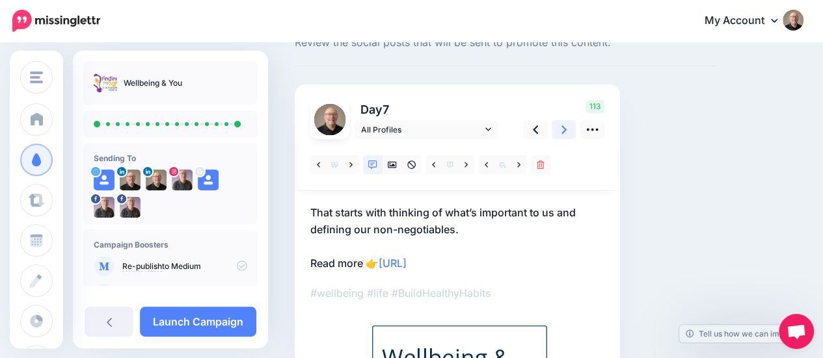
scroll to position [82, 0]
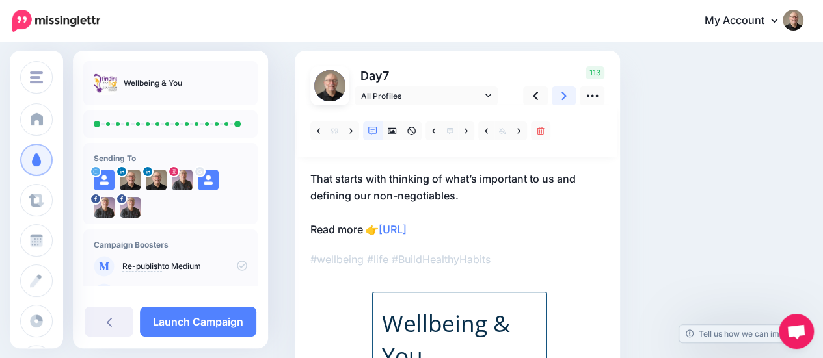
click at [561, 99] on icon at bounding box center [563, 96] width 5 height 14
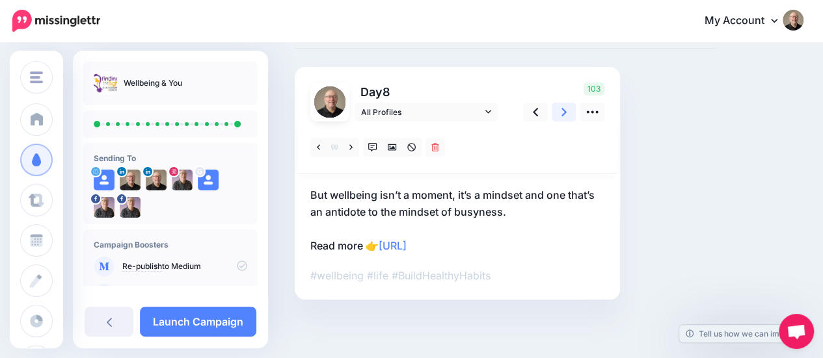
scroll to position [65, 0]
click at [562, 111] on icon at bounding box center [563, 113] width 5 height 14
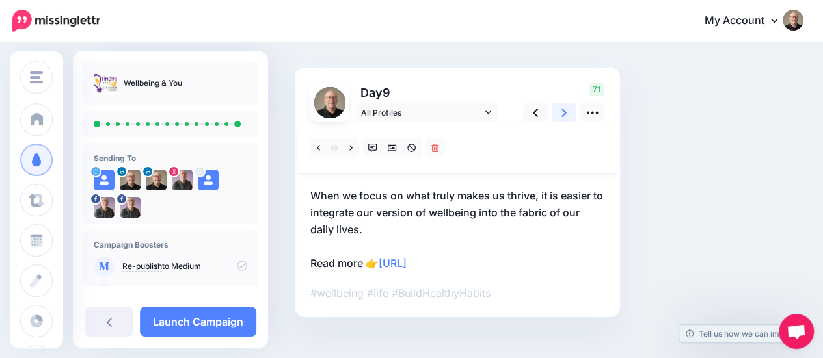
scroll to position [82, 0]
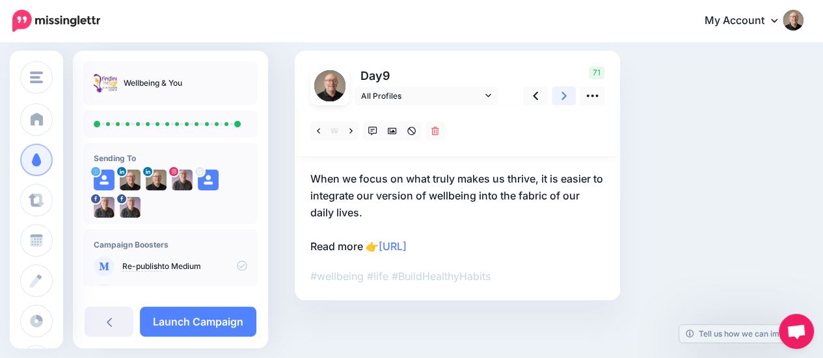
click at [563, 92] on icon at bounding box center [563, 96] width 5 height 8
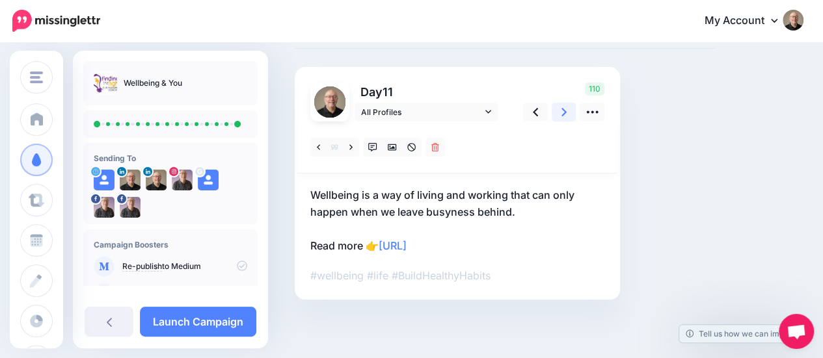
scroll to position [65, 0]
click at [559, 112] on link at bounding box center [564, 112] width 25 height 19
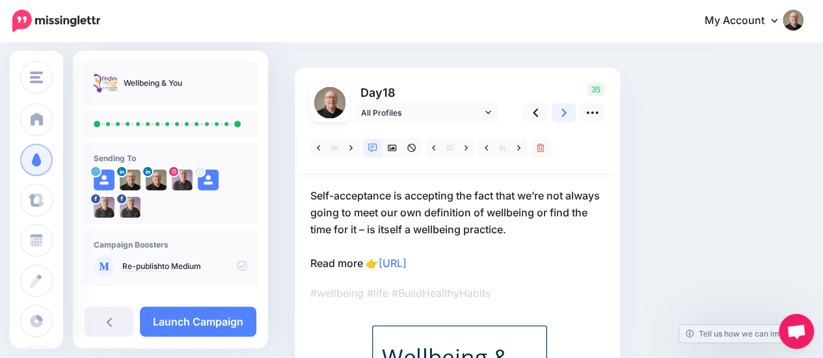
scroll to position [82, 0]
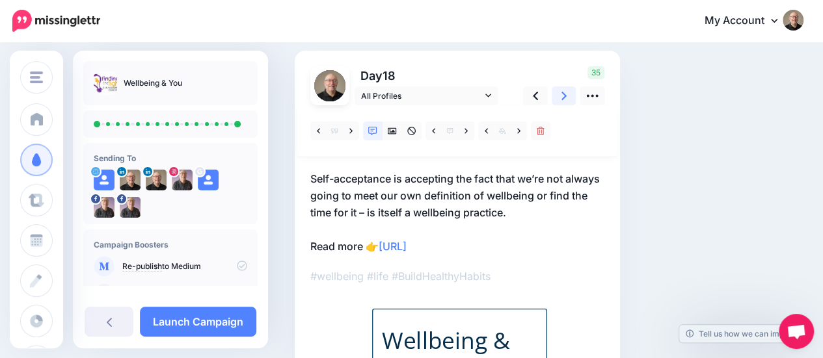
click at [560, 94] on link at bounding box center [564, 96] width 25 height 19
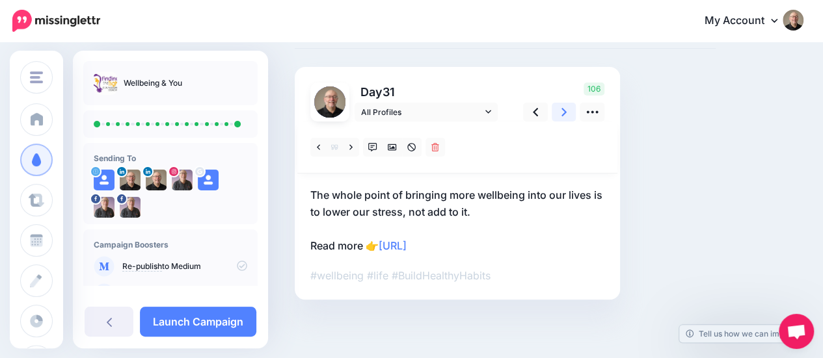
scroll to position [65, 0]
click at [560, 113] on link at bounding box center [564, 112] width 25 height 19
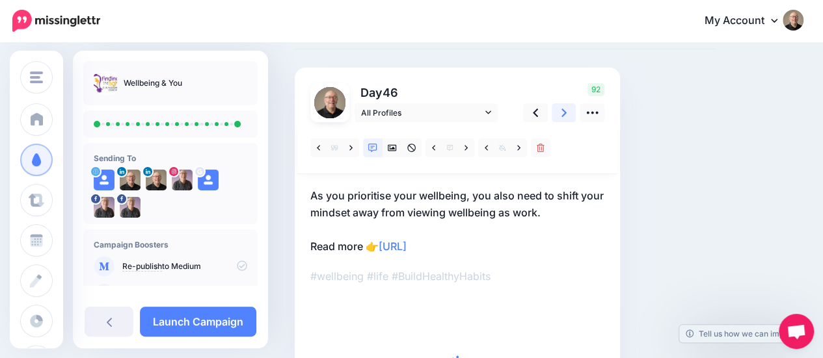
scroll to position [82, 0]
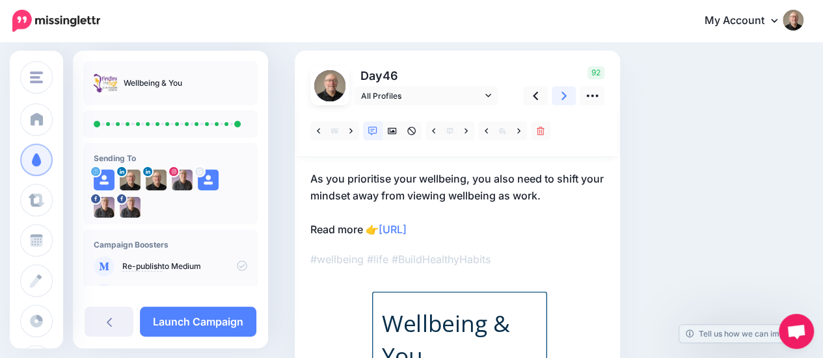
click at [564, 101] on icon at bounding box center [563, 96] width 5 height 14
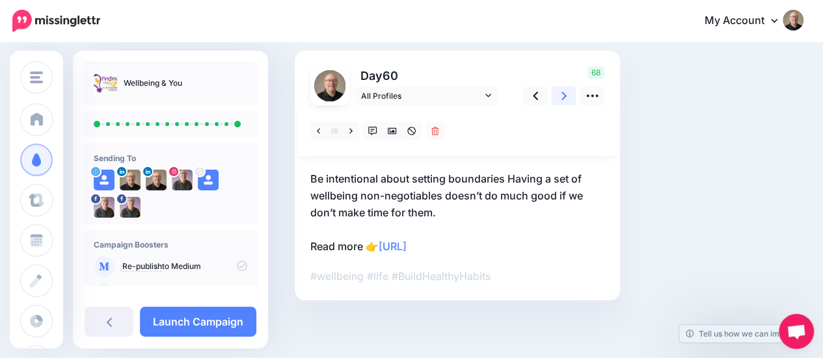
click at [564, 98] on icon at bounding box center [563, 96] width 5 height 14
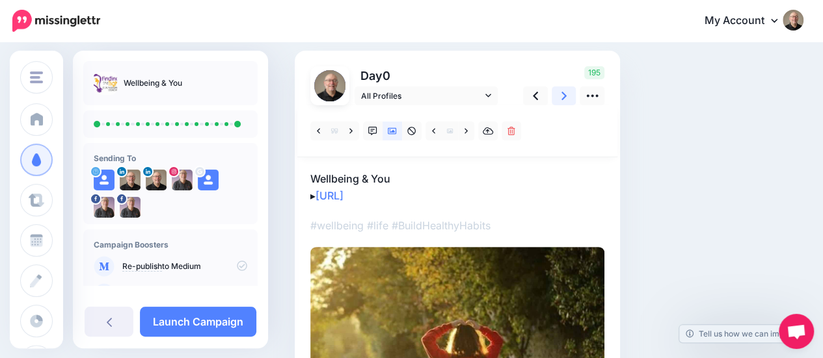
click at [564, 98] on icon at bounding box center [563, 96] width 5 height 14
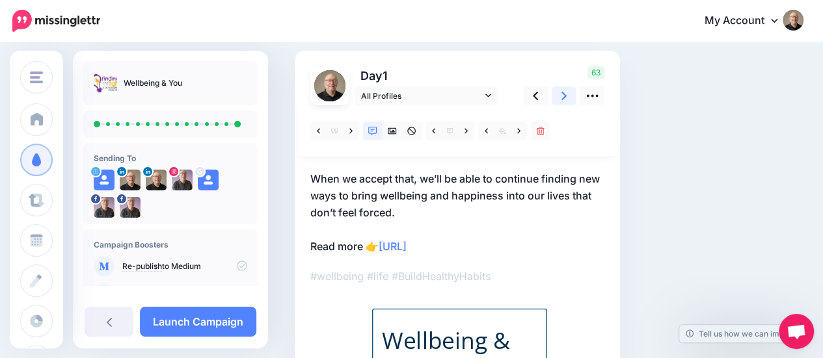
click at [564, 98] on icon at bounding box center [563, 96] width 5 height 14
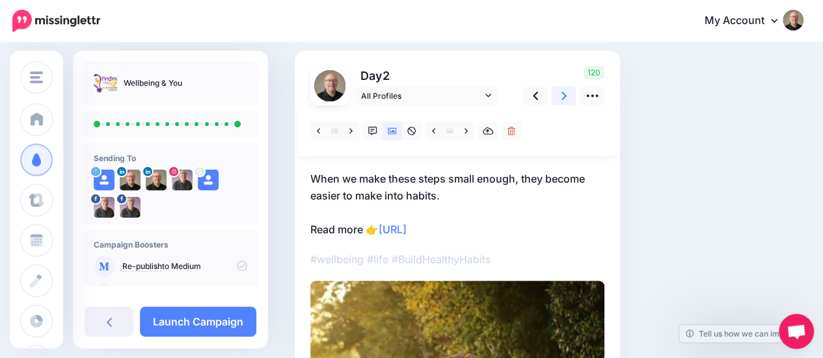
click at [563, 97] on icon at bounding box center [563, 96] width 5 height 8
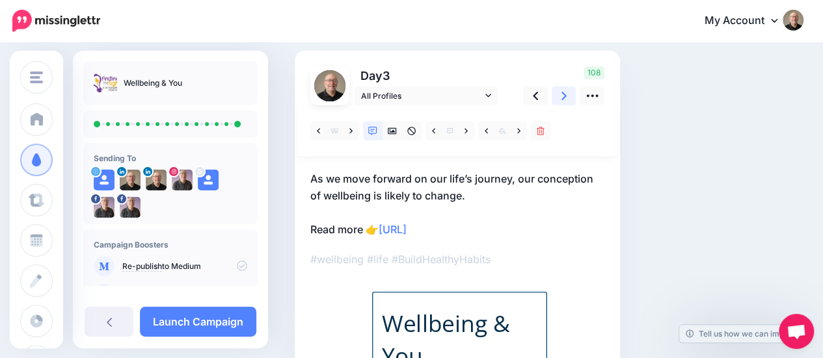
click at [563, 97] on icon at bounding box center [563, 96] width 5 height 14
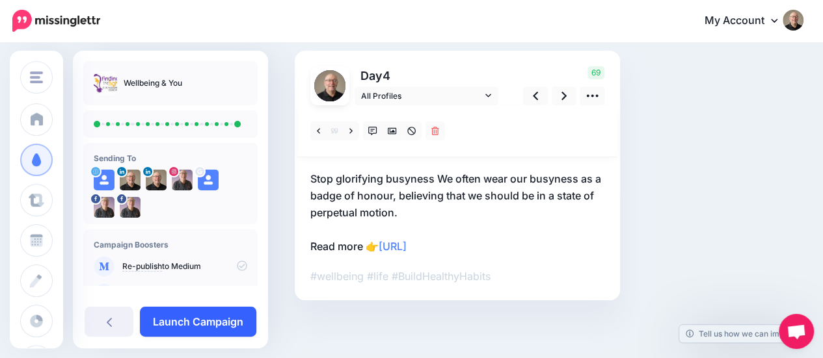
click at [209, 323] on link "Launch Campaign" at bounding box center [198, 322] width 116 height 30
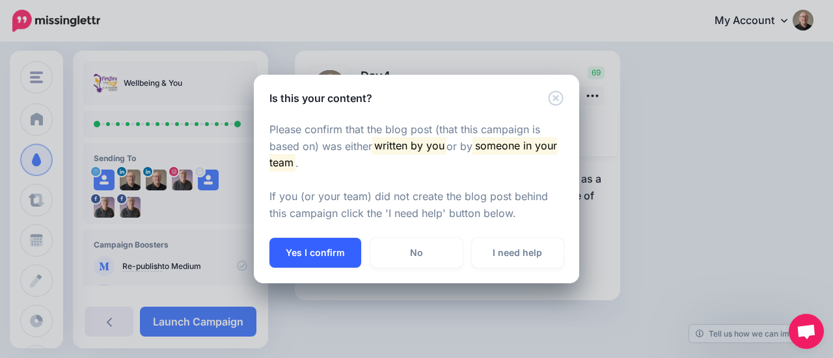
click at [315, 250] on button "Yes I confirm" at bounding box center [315, 253] width 92 height 30
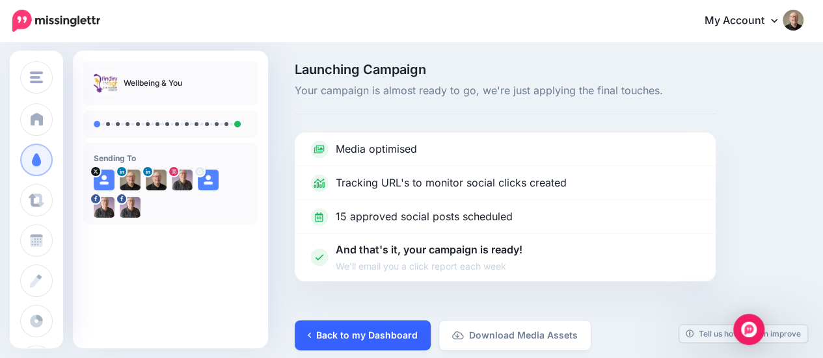
click at [377, 334] on link "Back to my Dashboard" at bounding box center [363, 336] width 136 height 30
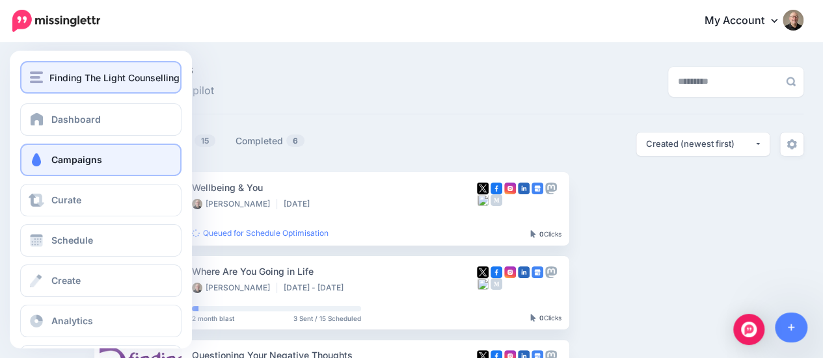
click at [37, 74] on img "button" at bounding box center [36, 78] width 13 height 12
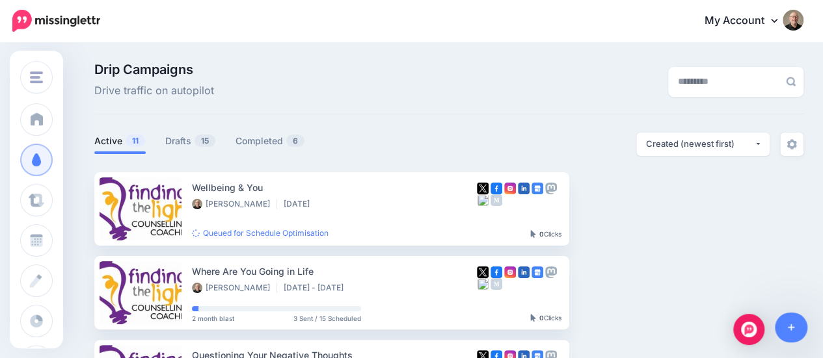
click at [803, 24] on img at bounding box center [793, 20] width 21 height 21
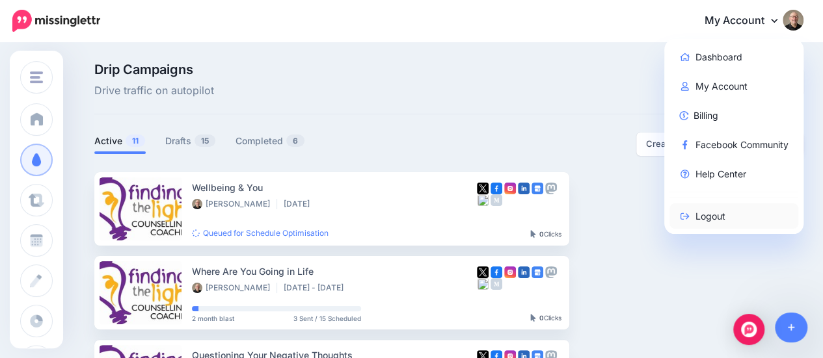
click at [721, 219] on link "Logout" at bounding box center [733, 216] width 129 height 25
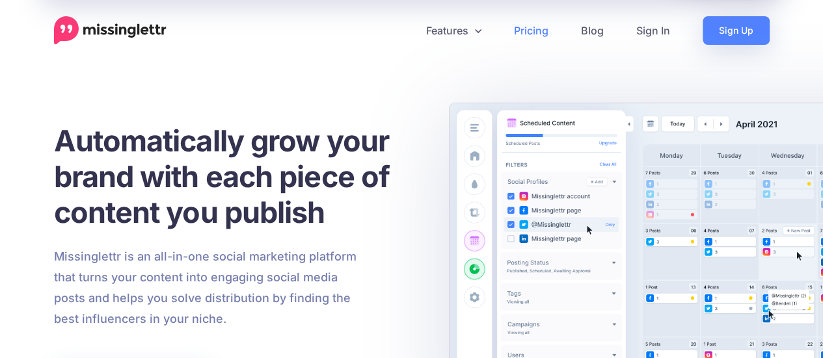
click at [532, 31] on link "Pricing" at bounding box center [531, 30] width 67 height 29
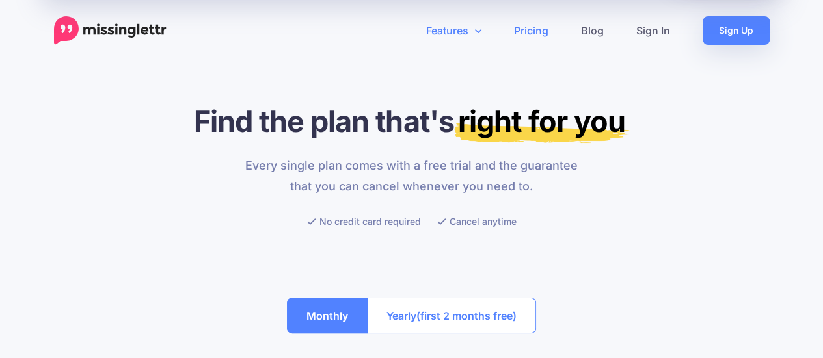
click at [479, 32] on icon at bounding box center [477, 31] width 7 height 4
